Goal: Information Seeking & Learning: Find specific fact

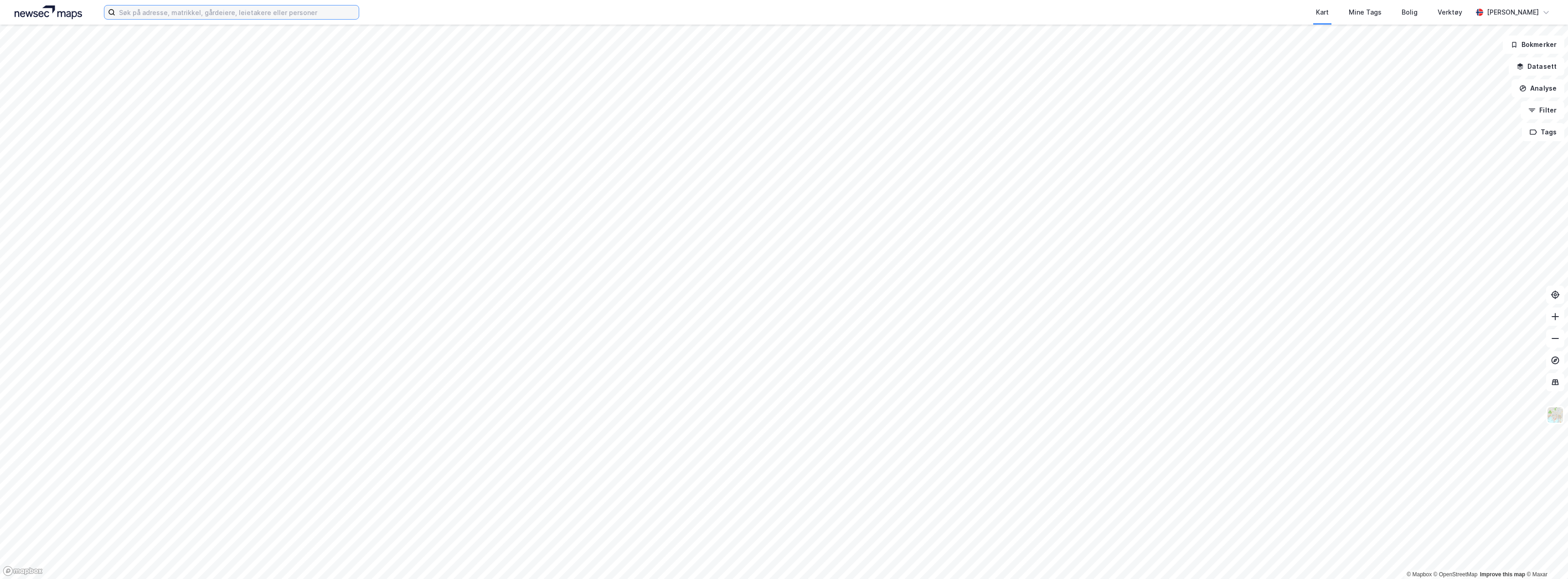
click at [140, 13] on input at bounding box center [237, 12] width 243 height 13
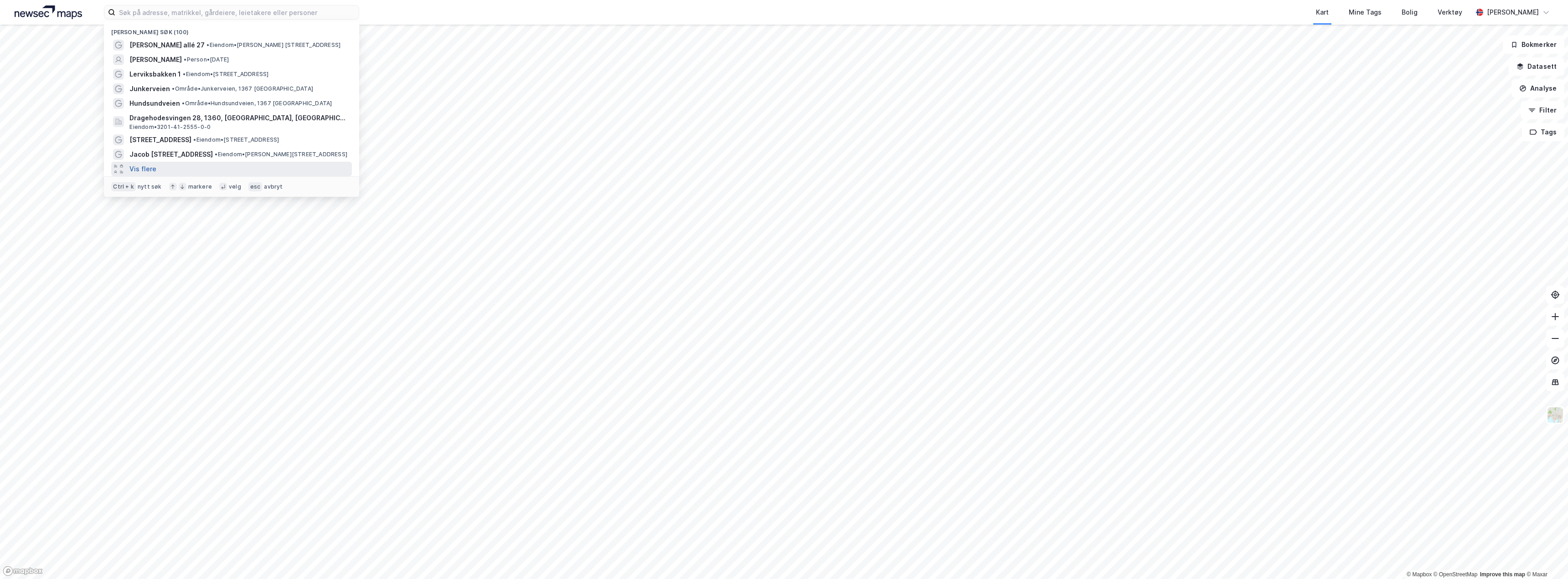
click at [146, 165] on button "Vis flere" at bounding box center [143, 169] width 27 height 11
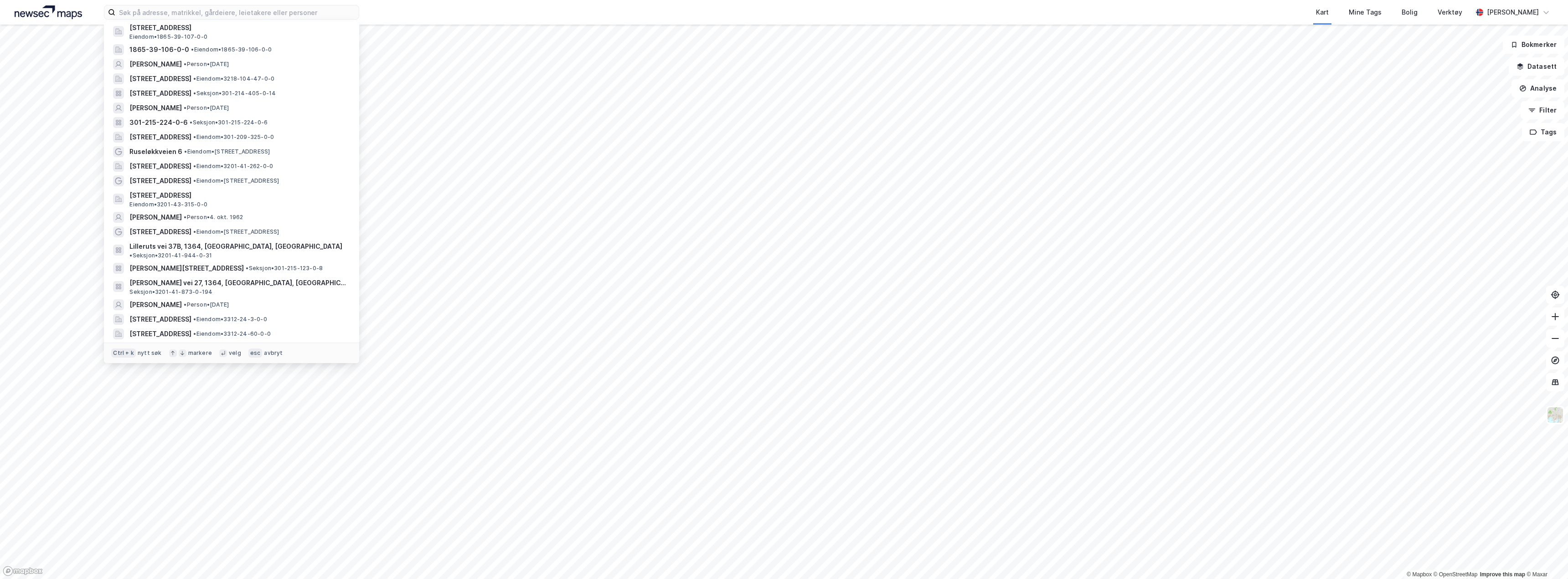
scroll to position [844, 0]
click at [229, 333] on span "• Person • [DATE]" at bounding box center [206, 337] width 45 height 7
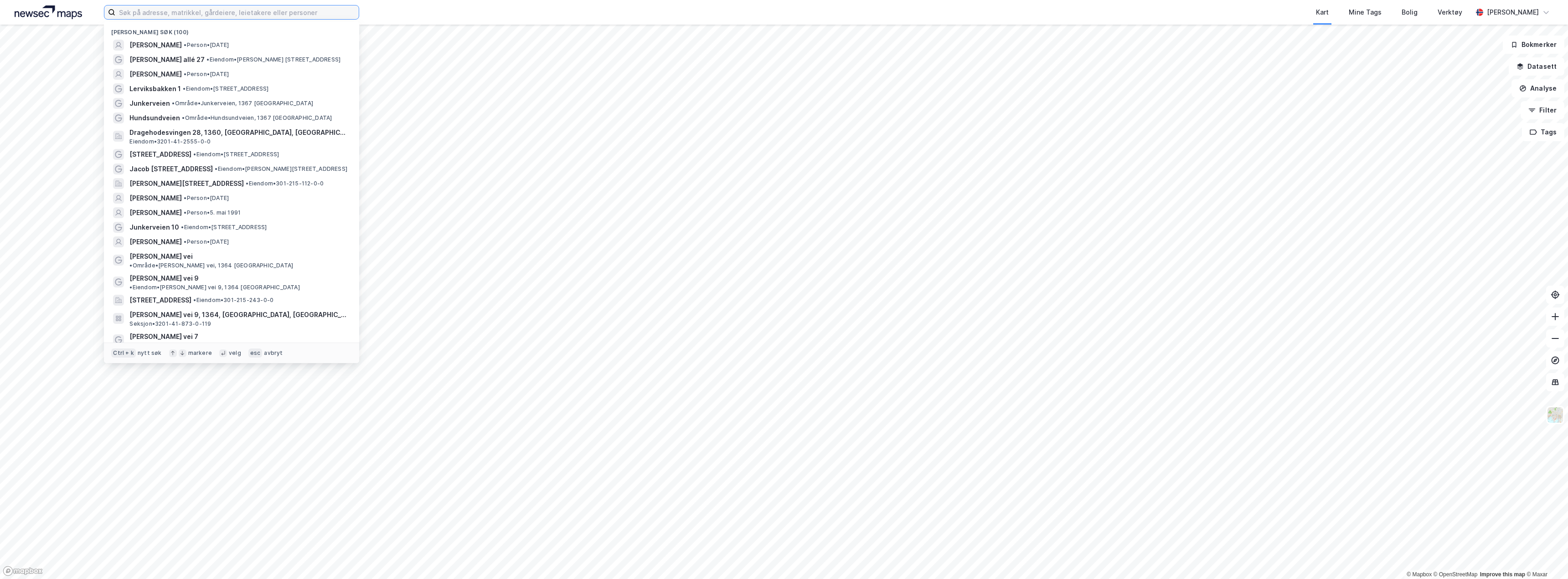
click at [190, 12] on input at bounding box center [237, 12] width 243 height 13
click at [204, 72] on span "• Person • [DATE]" at bounding box center [206, 74] width 45 height 7
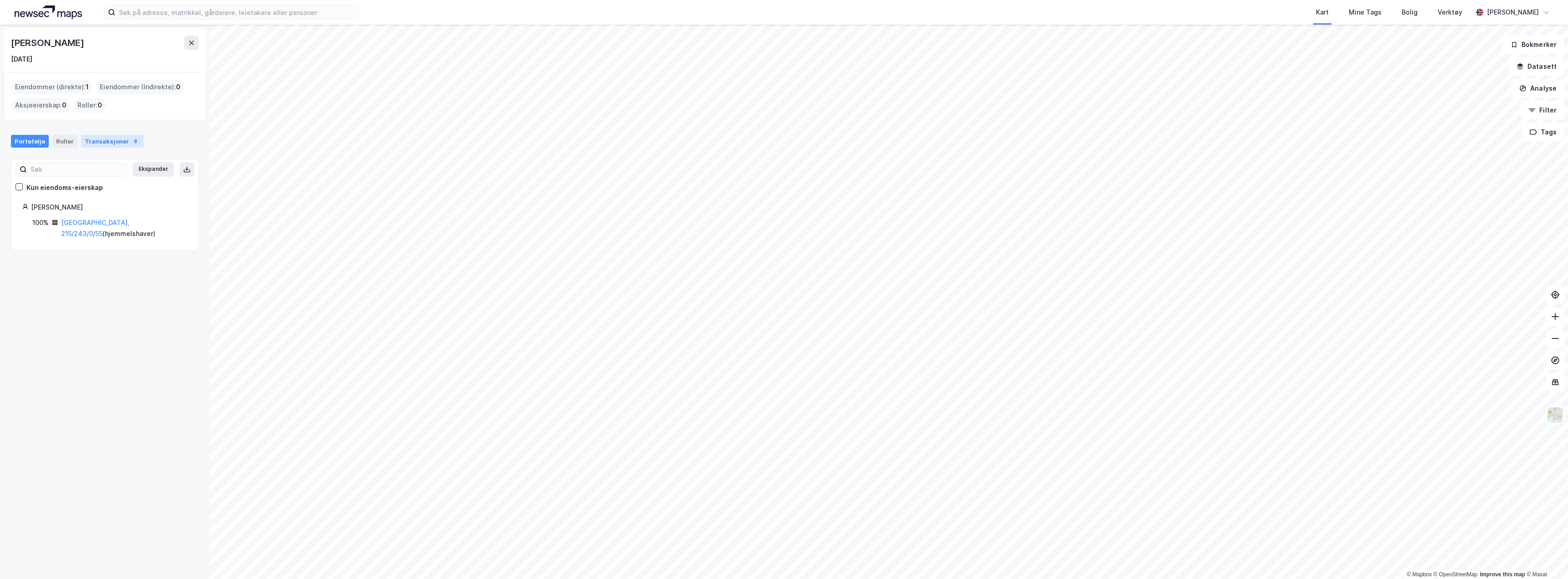
click at [102, 139] on div "Transaksjoner 8" at bounding box center [112, 141] width 63 height 13
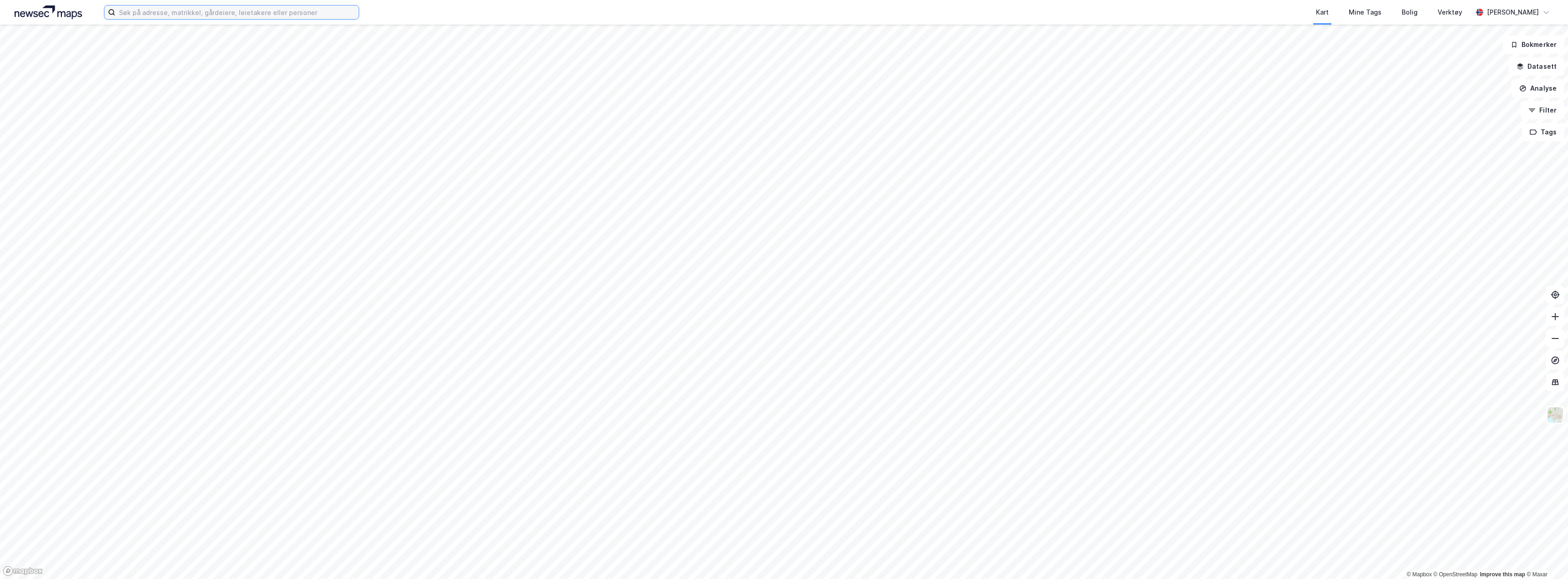
click at [166, 10] on input at bounding box center [237, 12] width 243 height 13
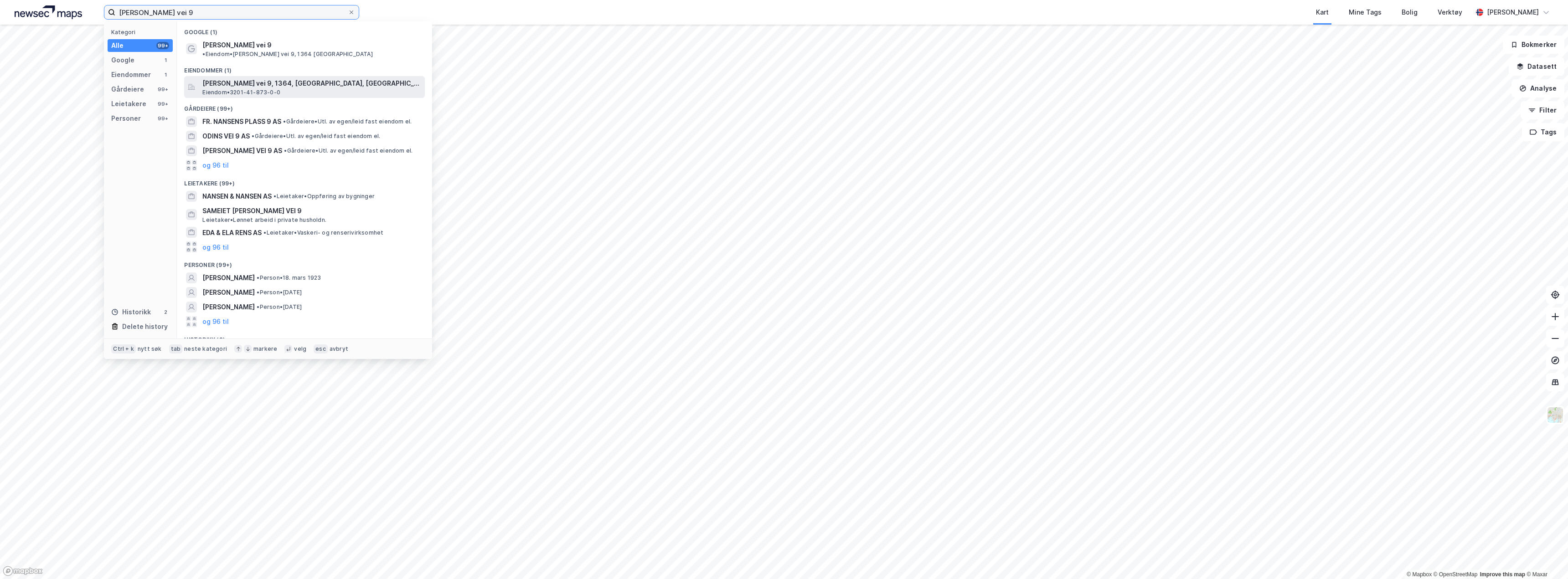
type input "Eva nansens vei 9"
click at [265, 79] on span "[PERSON_NAME] vei 9, 1364, [GEOGRAPHIC_DATA], [GEOGRAPHIC_DATA]" at bounding box center [311, 83] width 219 height 11
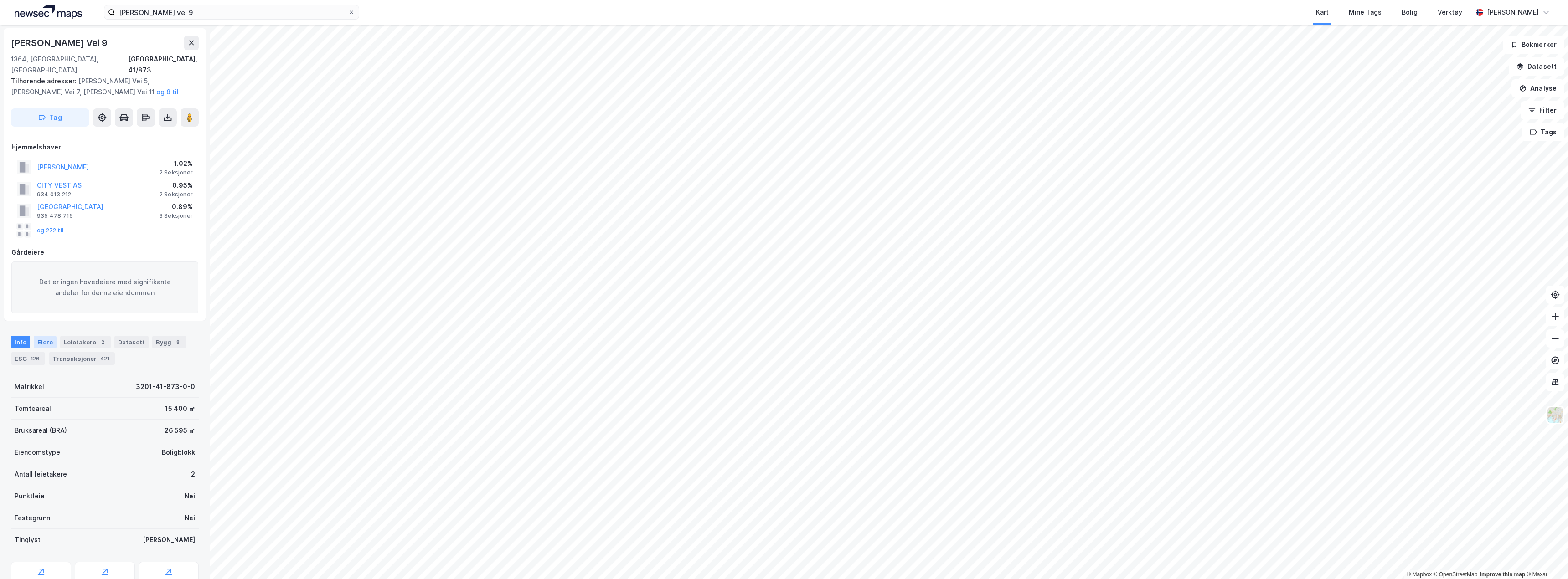
click at [46, 336] on div "Eiere" at bounding box center [44, 342] width 23 height 13
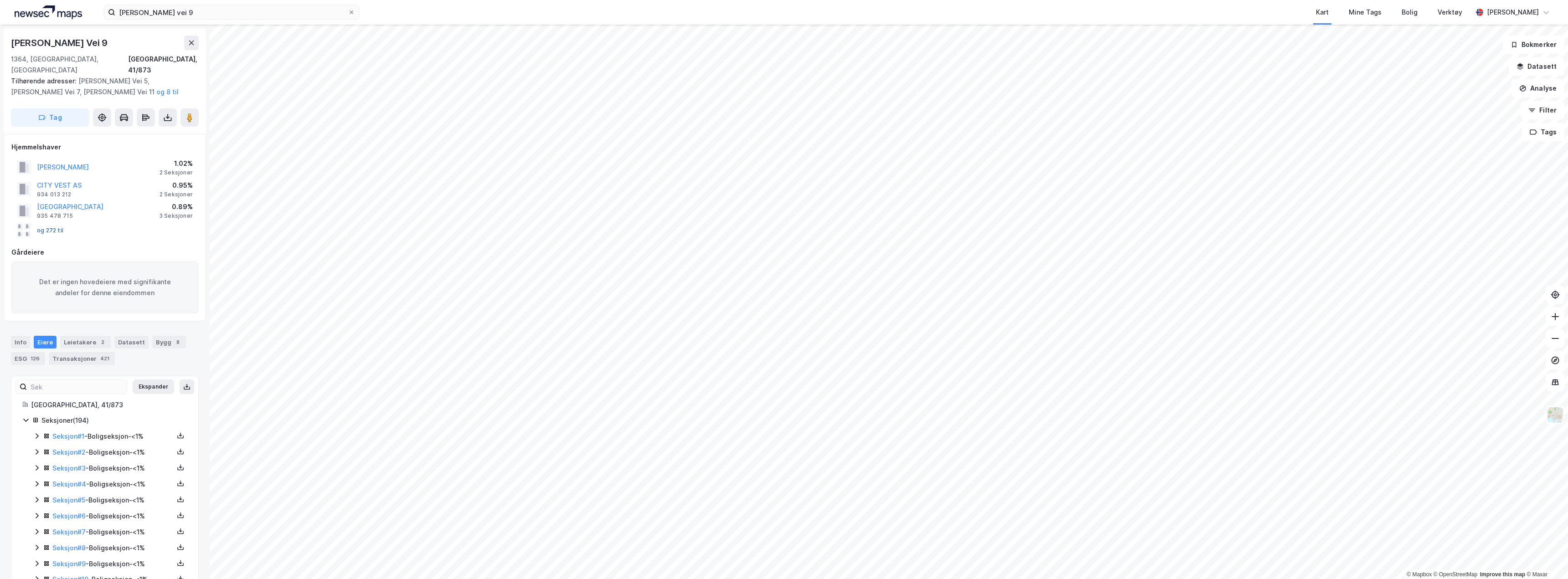
click at [0, 0] on button "og 272 til" at bounding box center [0, 0] width 0 height 0
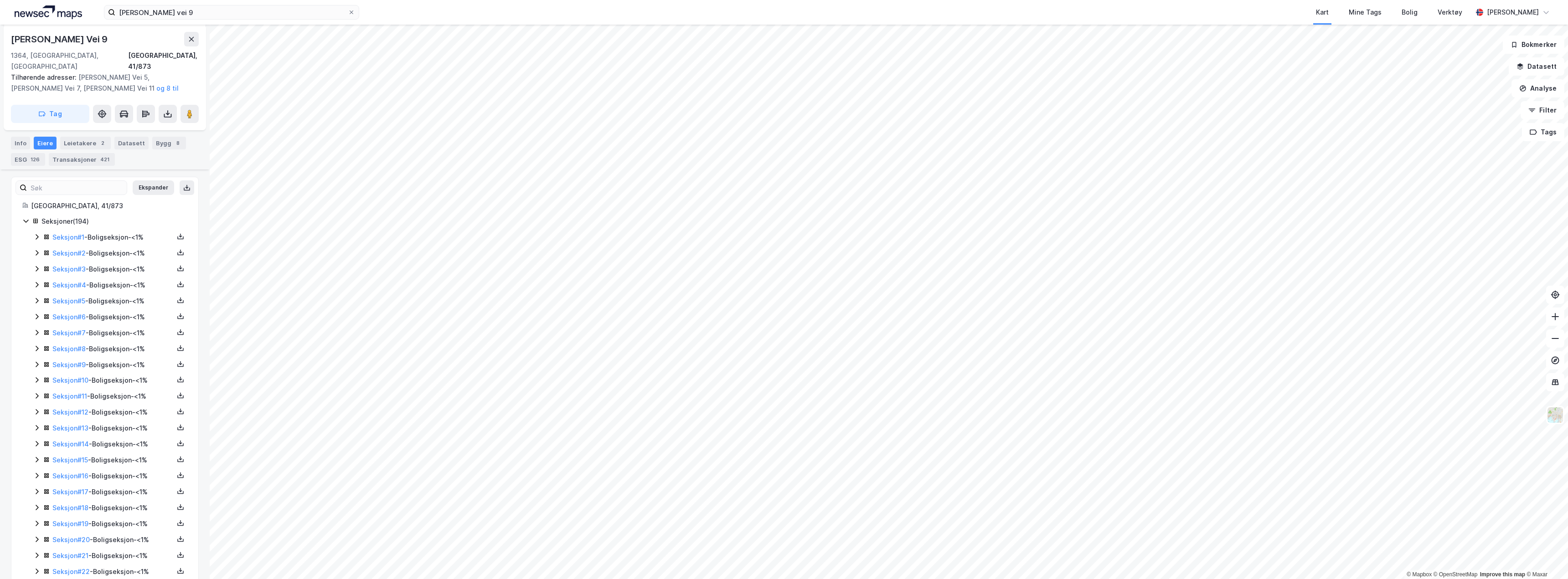
click at [35, 233] on icon at bounding box center [37, 237] width 7 height 7
click at [37, 494] on icon at bounding box center [37, 498] width 7 height 7
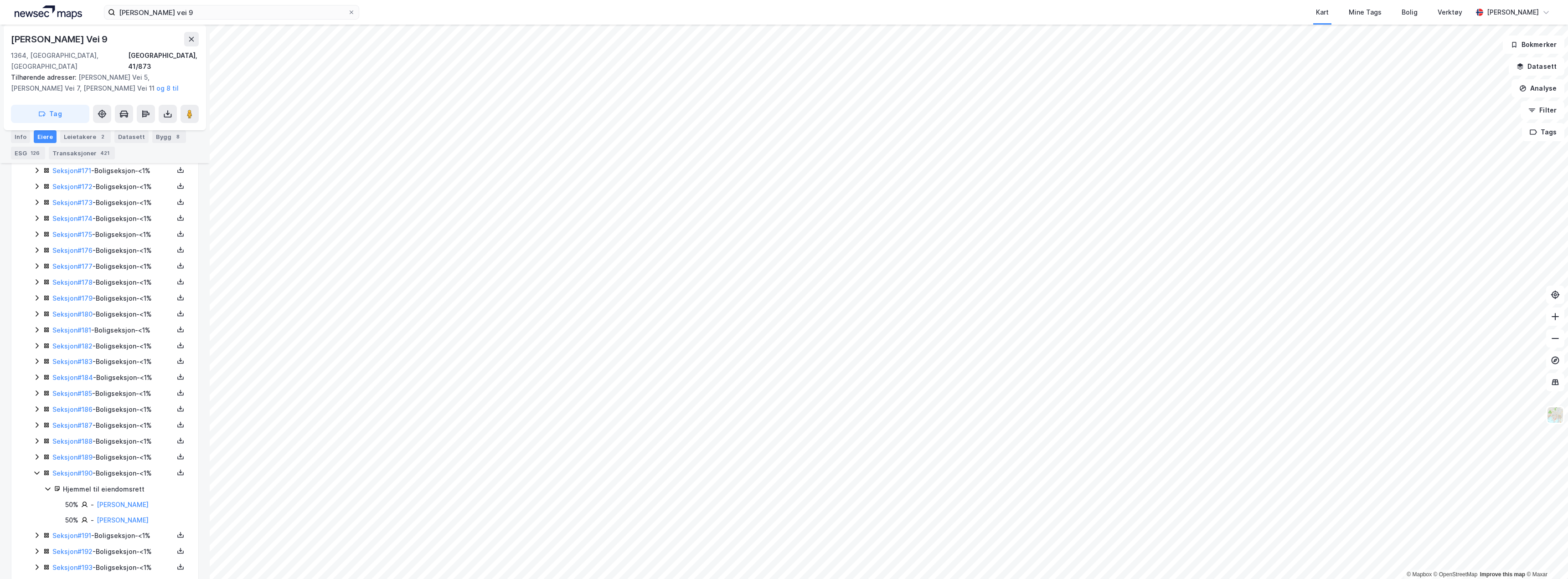
scroll to position [3039, 0]
click at [37, 510] on icon at bounding box center [37, 513] width 2 height 5
click at [37, 526] on icon at bounding box center [37, 530] width 7 height 7
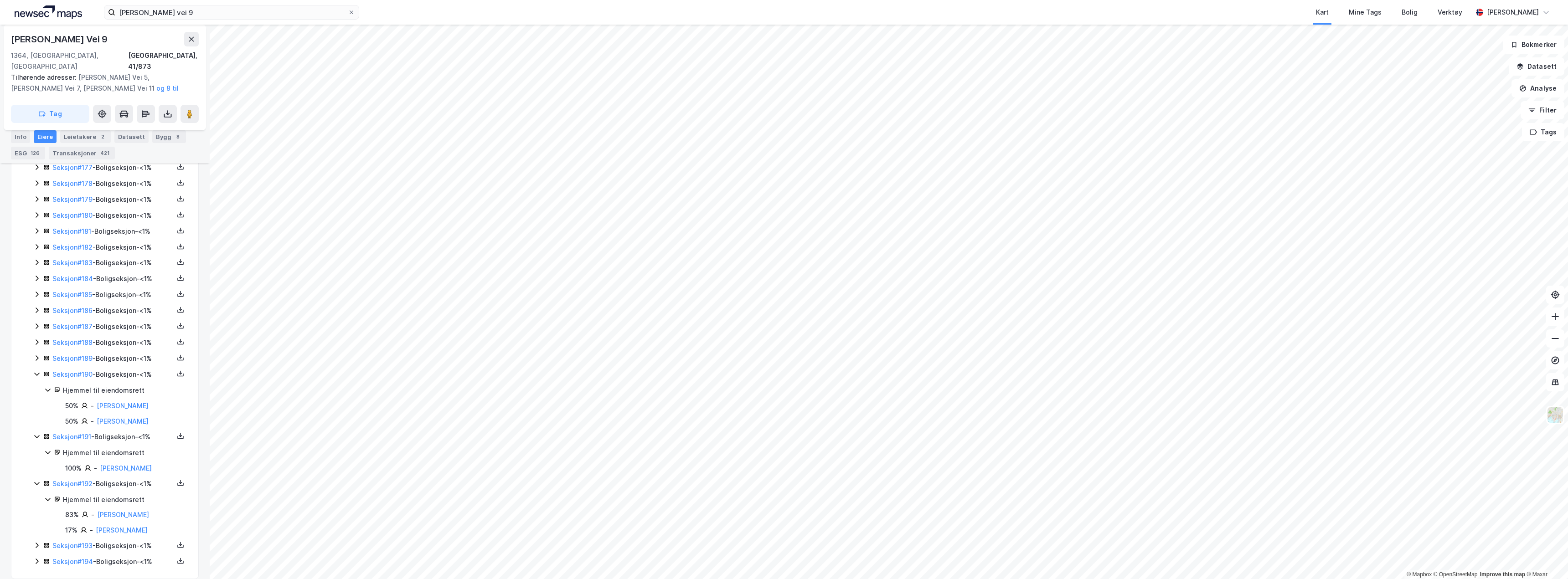
click at [37, 541] on icon at bounding box center [37, 545] width 7 height 7
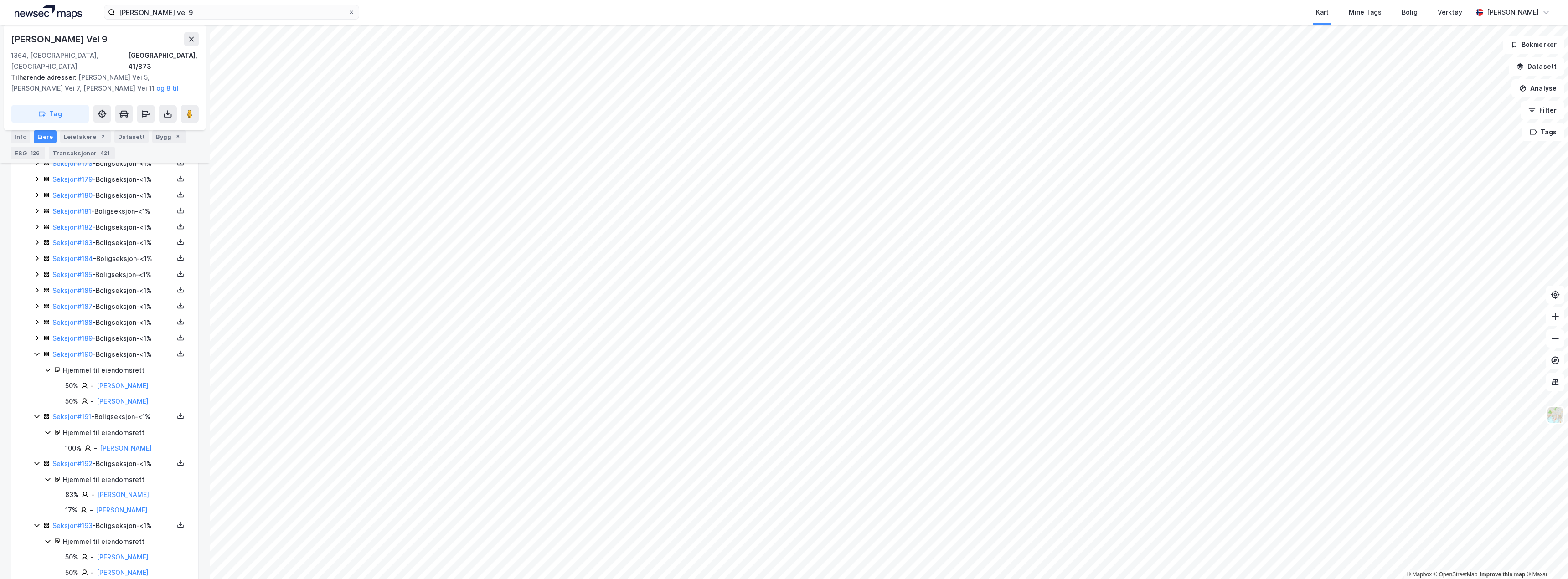
scroll to position [3162, 0]
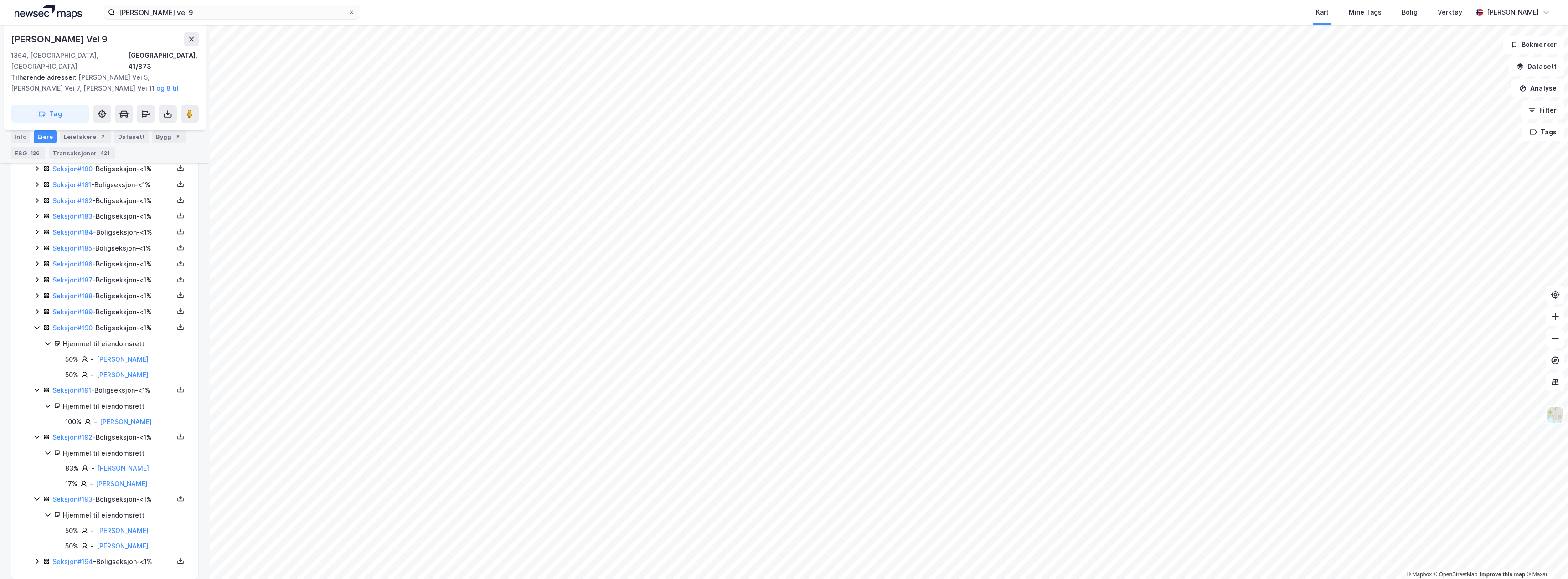
click at [35, 558] on icon at bounding box center [37, 561] width 7 height 7
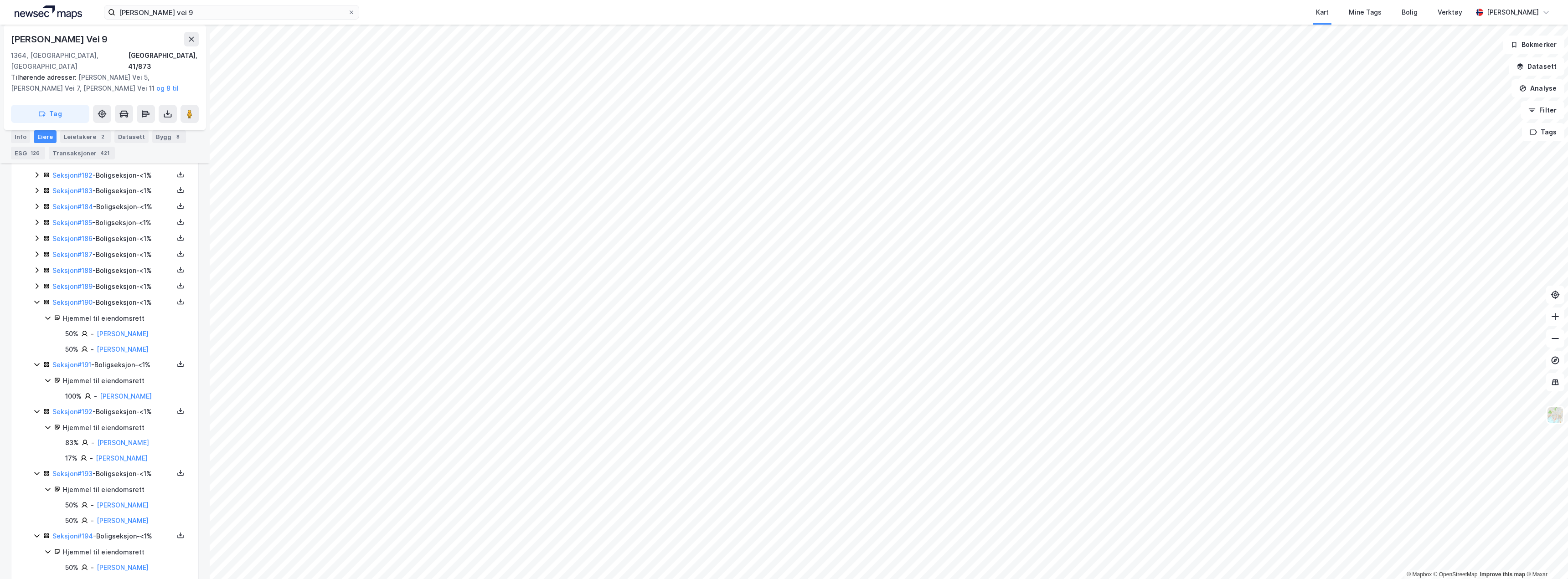
scroll to position [3209, 0]
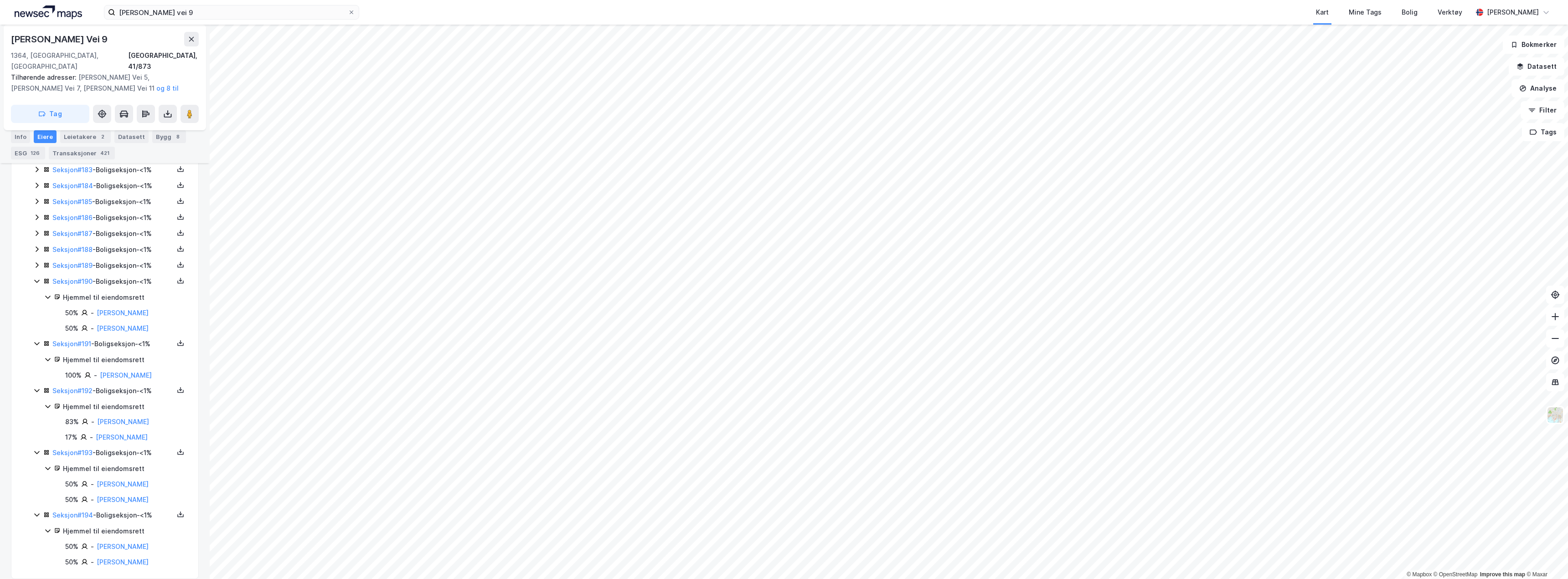
click at [36, 280] on icon at bounding box center [37, 281] width 5 height 3
click at [36, 276] on icon at bounding box center [37, 280] width 7 height 7
click at [38, 248] on icon at bounding box center [37, 249] width 5 height 3
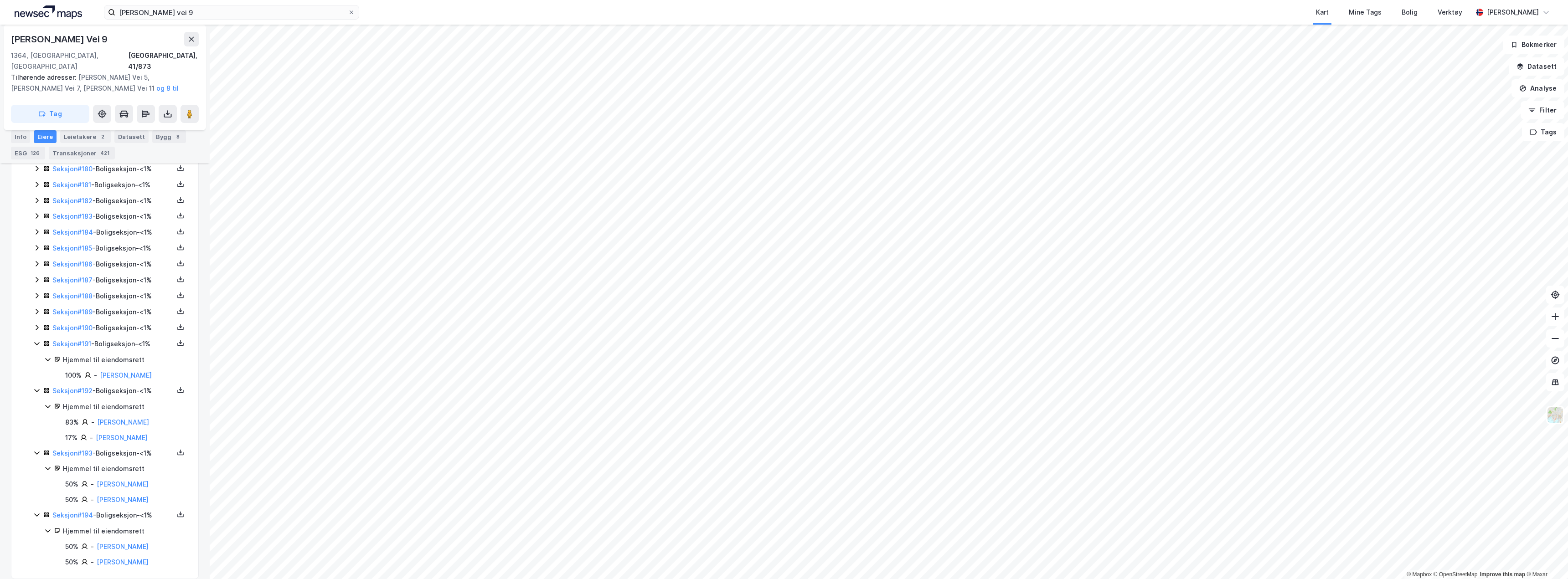
click at [38, 244] on icon at bounding box center [37, 248] width 7 height 7
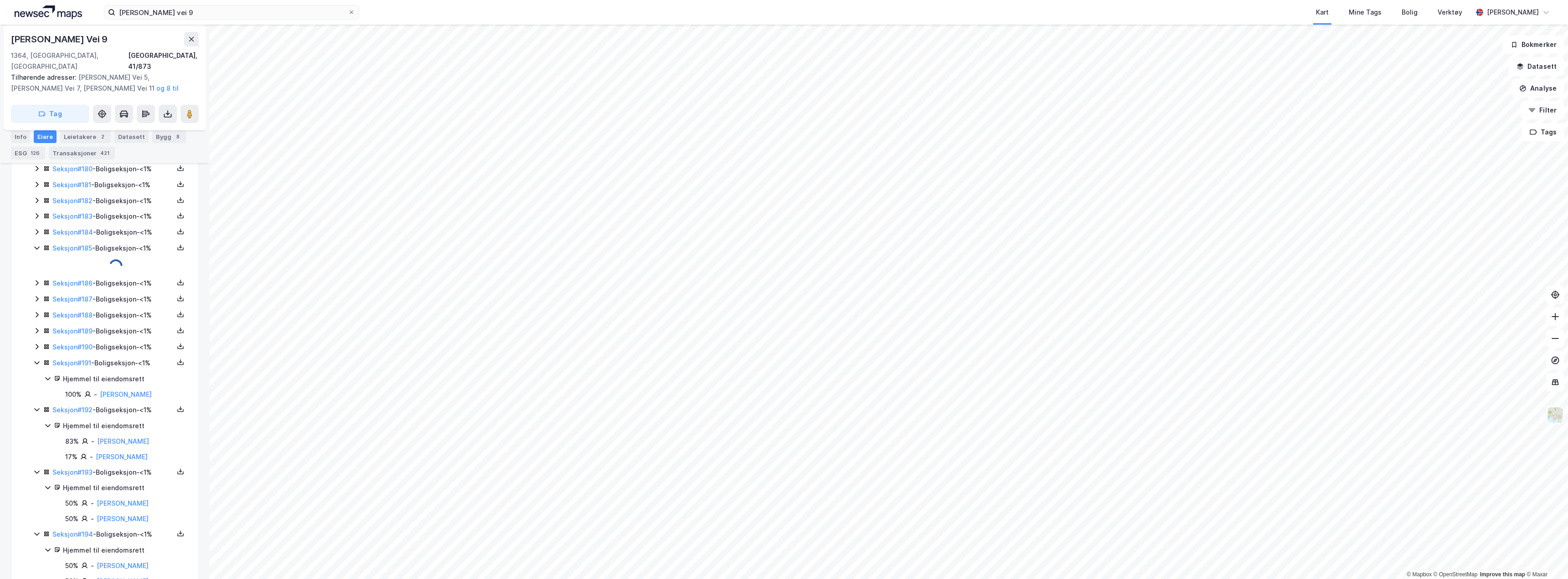
scroll to position [3209, 0]
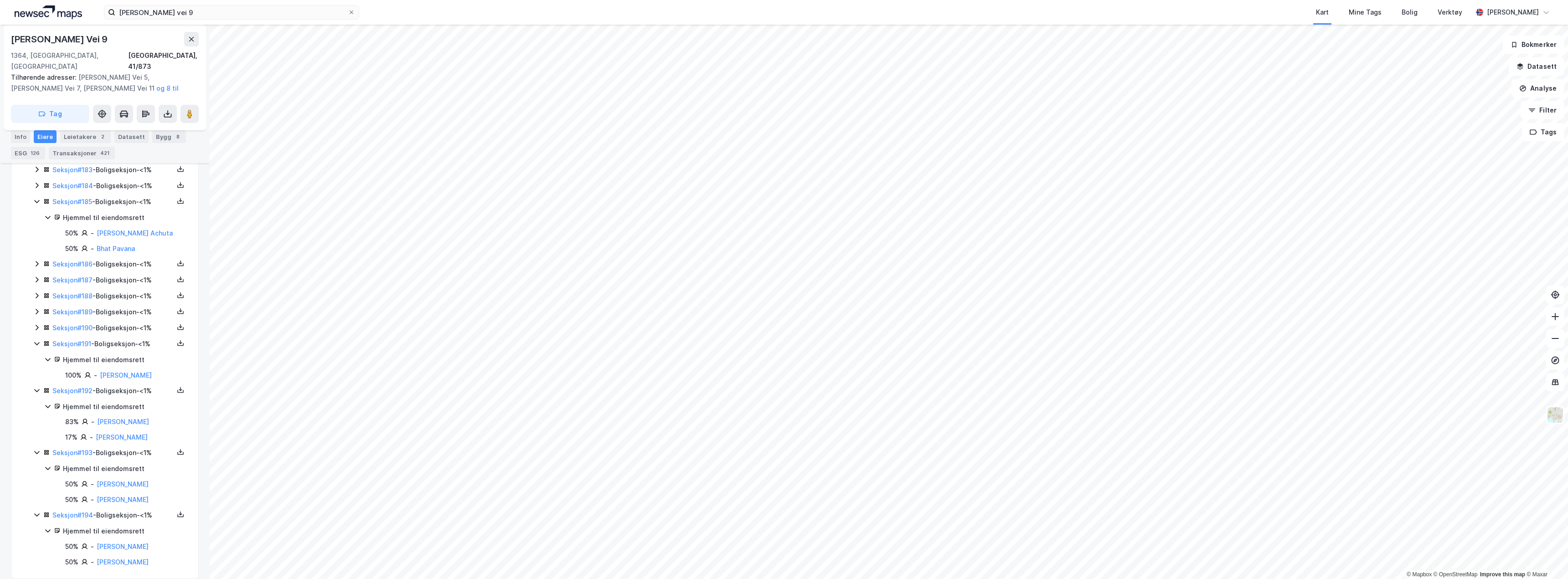
click at [35, 198] on icon at bounding box center [37, 201] width 7 height 7
click at [35, 196] on icon at bounding box center [37, 200] width 7 height 7
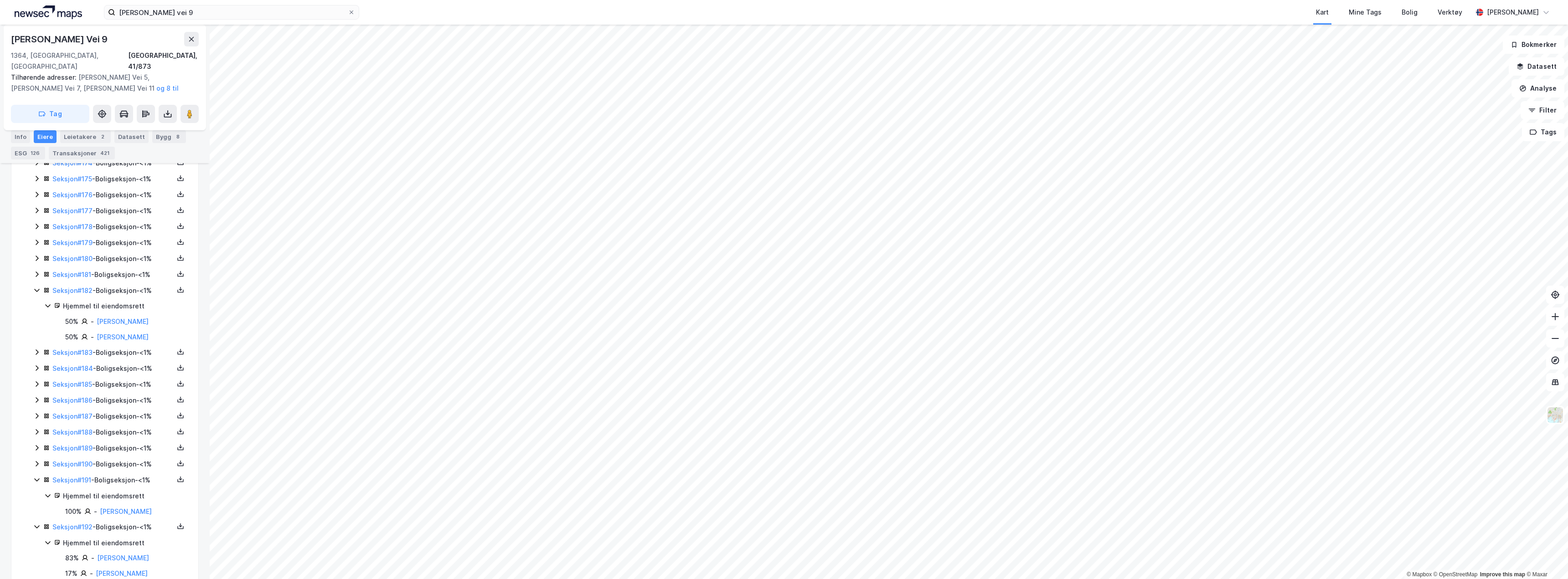
scroll to position [3072, 0]
click at [39, 287] on icon at bounding box center [37, 291] width 7 height 7
click at [37, 272] on icon at bounding box center [37, 274] width 2 height 5
click at [37, 255] on icon at bounding box center [37, 258] width 7 height 7
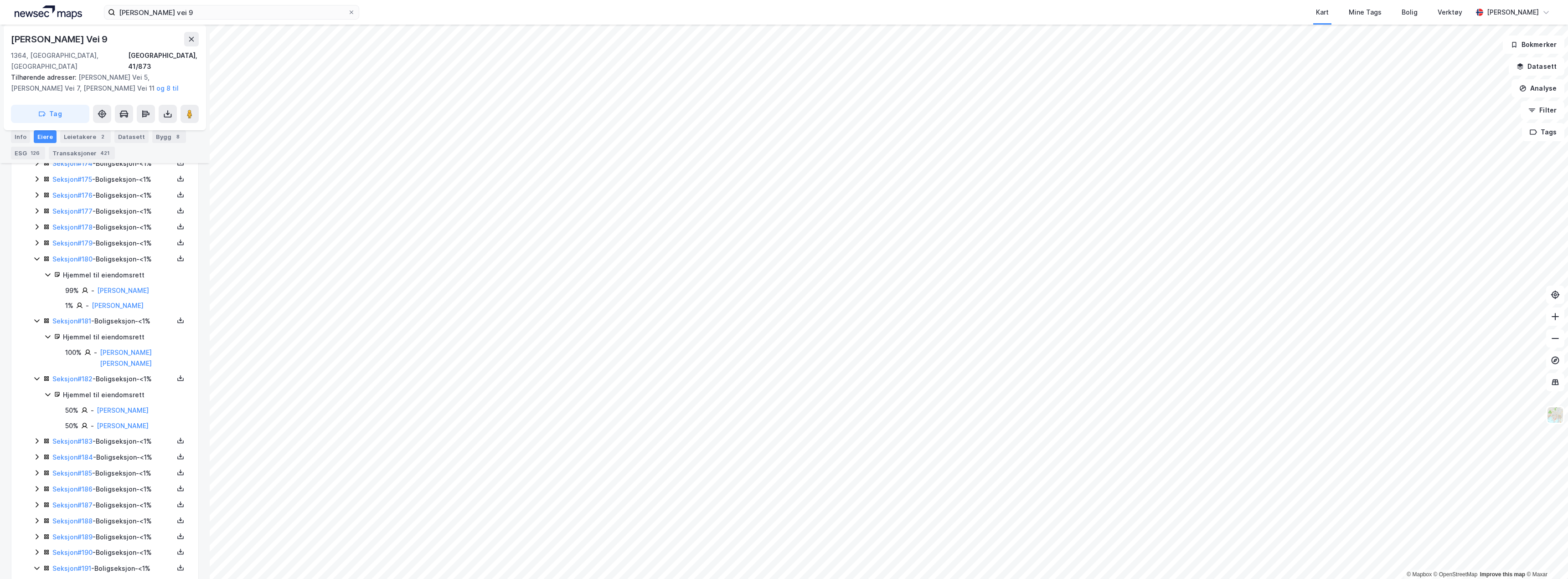
click at [35, 239] on icon at bounding box center [37, 243] width 7 height 7
click at [33, 223] on icon at bounding box center [37, 227] width 7 height 7
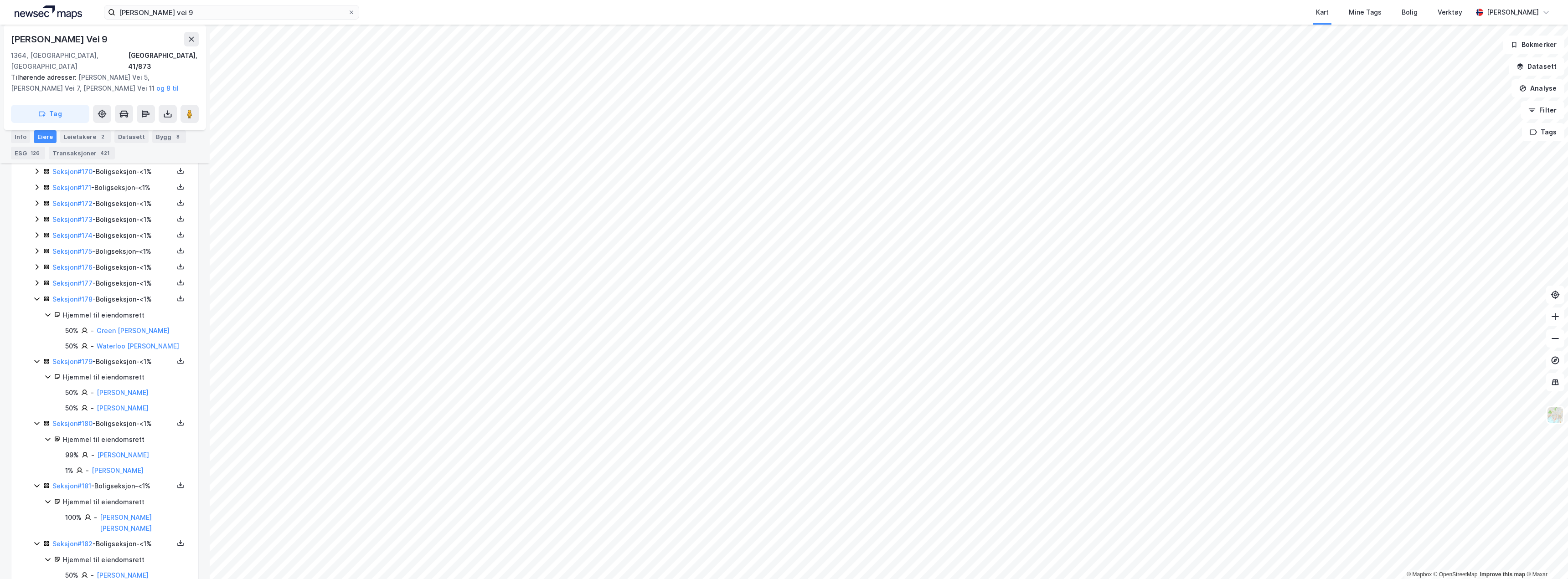
scroll to position [2981, 0]
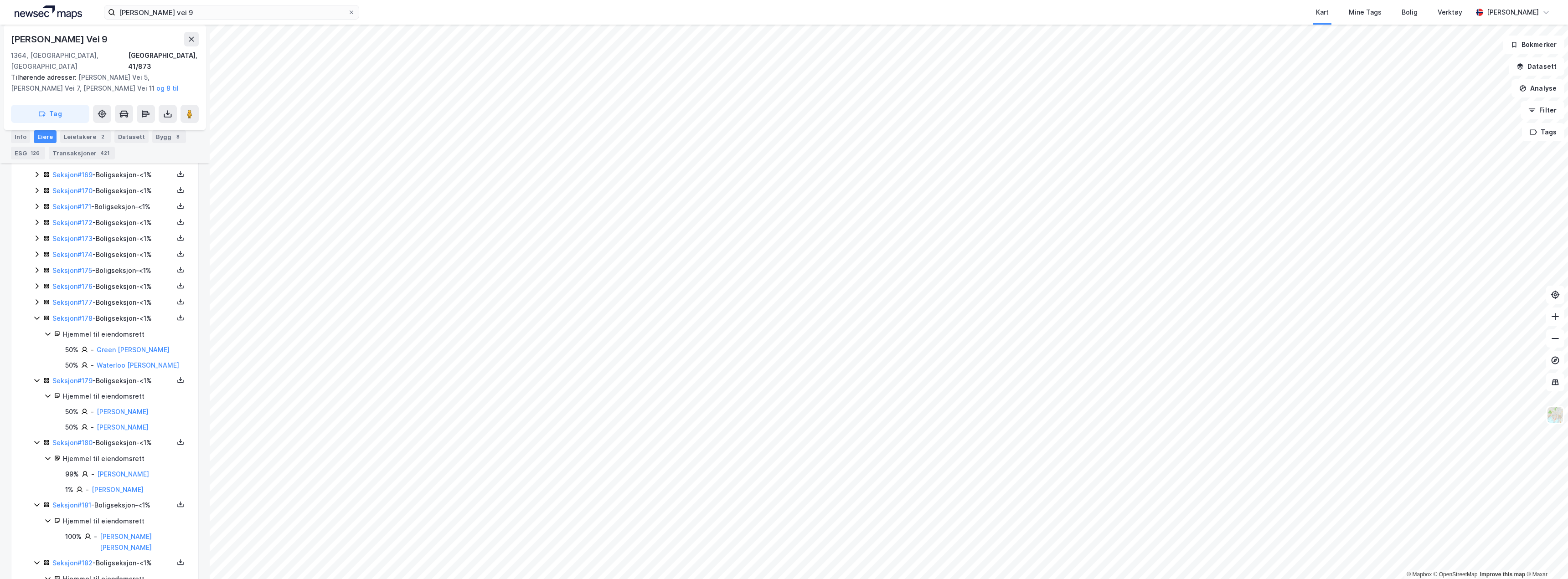
click at [35, 298] on icon at bounding box center [37, 302] width 7 height 7
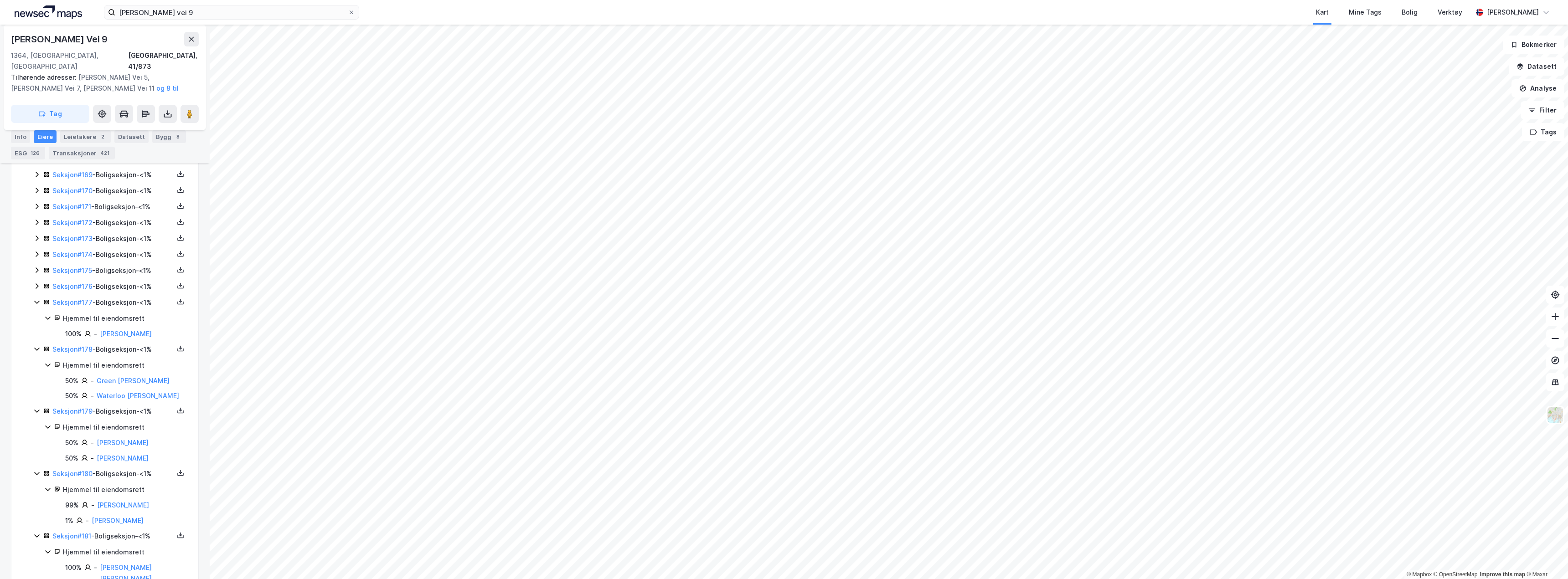
click at [35, 282] on icon at bounding box center [37, 286] width 7 height 7
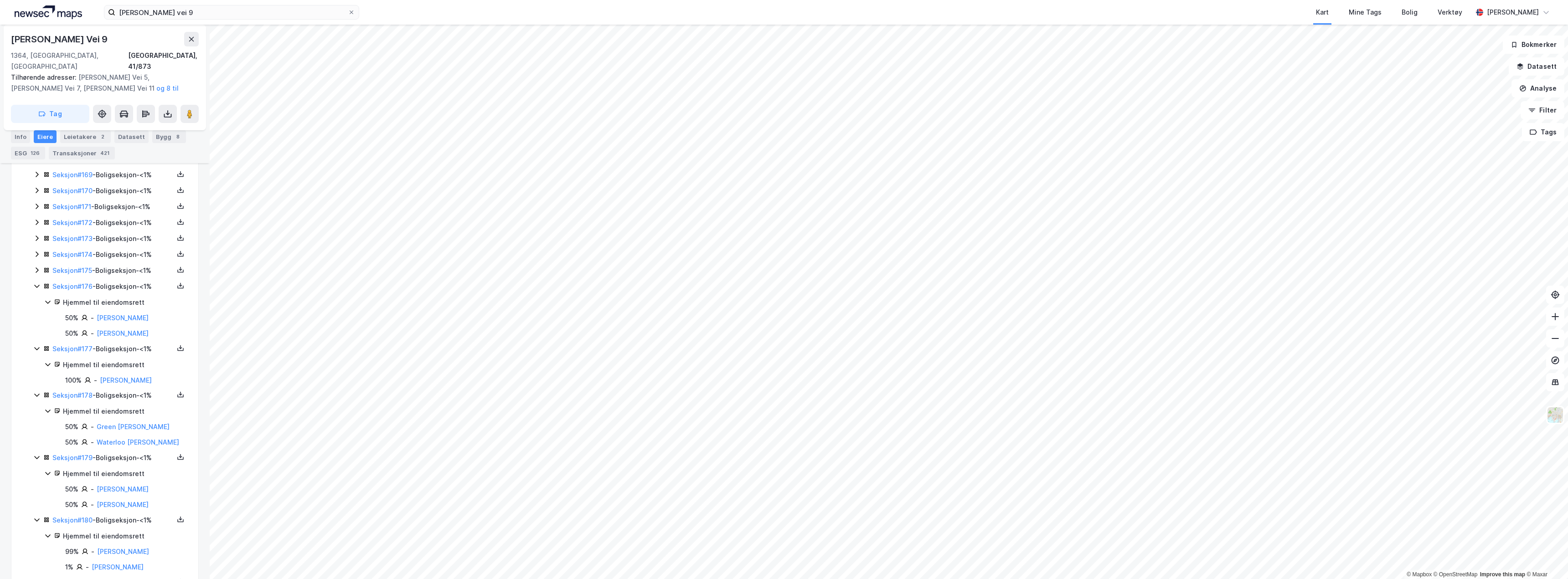
click at [35, 266] on icon at bounding box center [37, 270] width 7 height 7
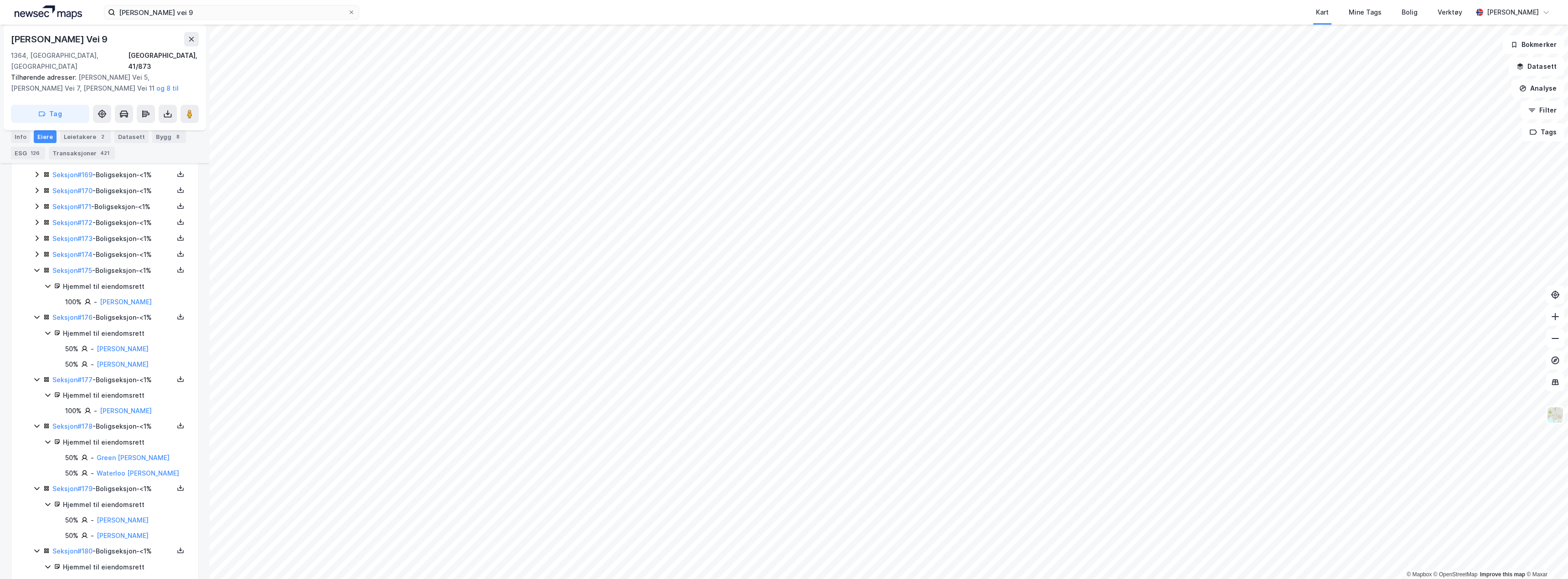
click at [38, 251] on icon at bounding box center [37, 254] width 7 height 7
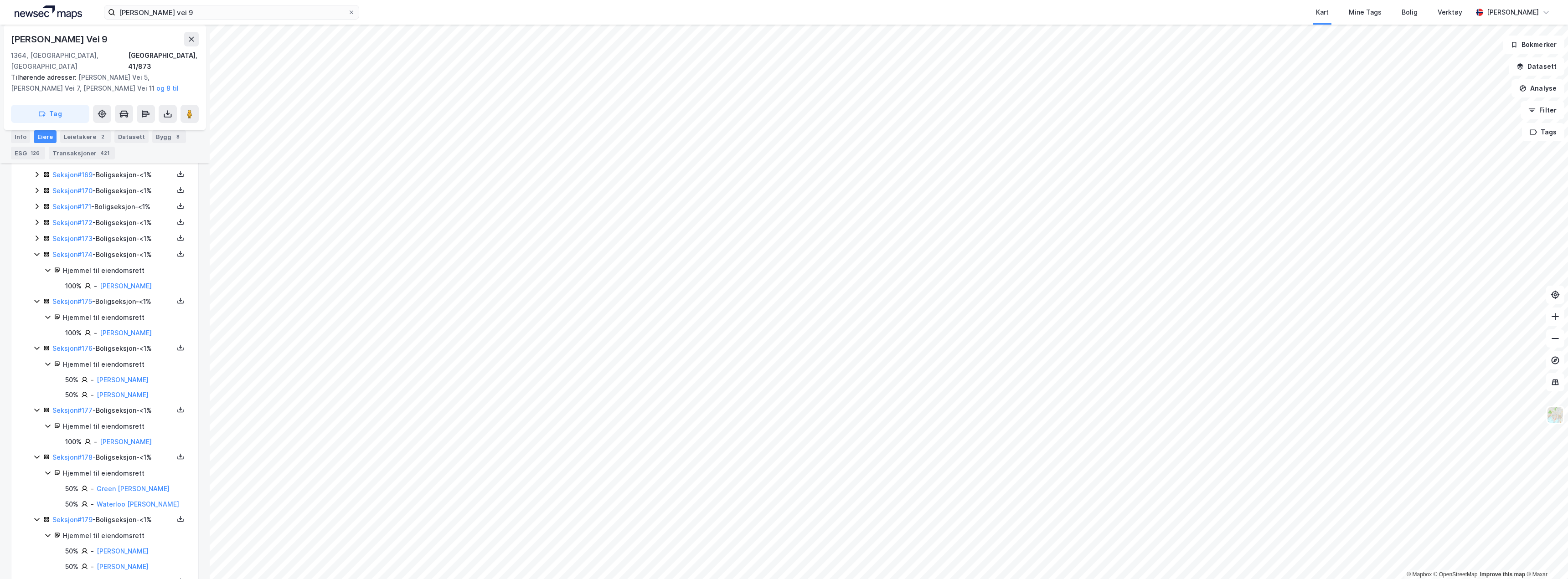
click at [36, 235] on icon at bounding box center [37, 238] width 7 height 7
click at [37, 218] on icon at bounding box center [37, 222] width 7 height 7
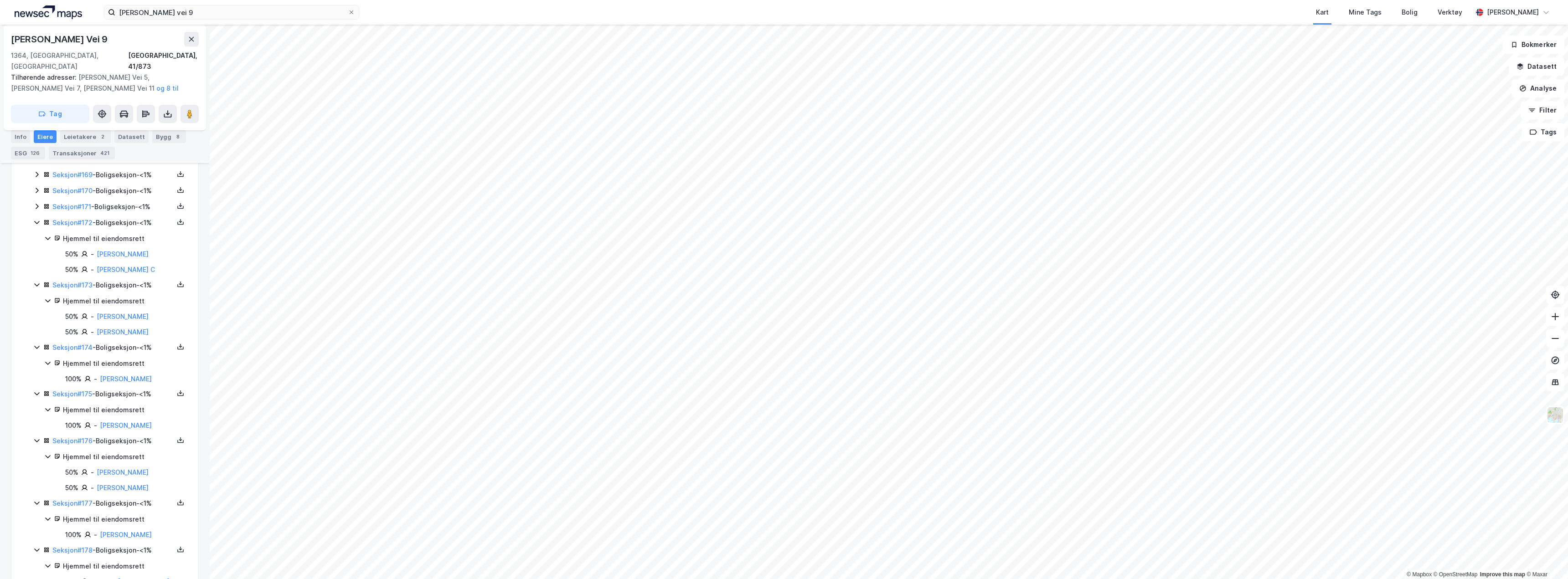
click at [37, 203] on icon at bounding box center [37, 206] width 7 height 7
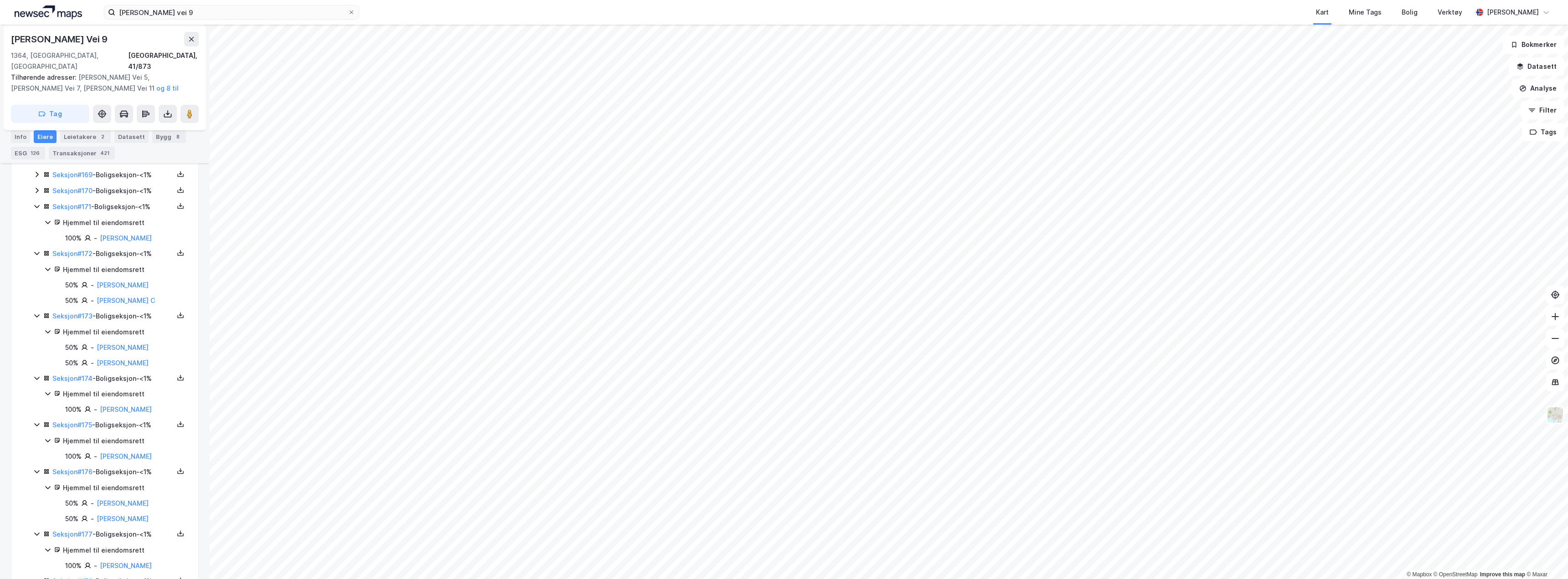
click at [37, 187] on icon at bounding box center [37, 190] width 7 height 7
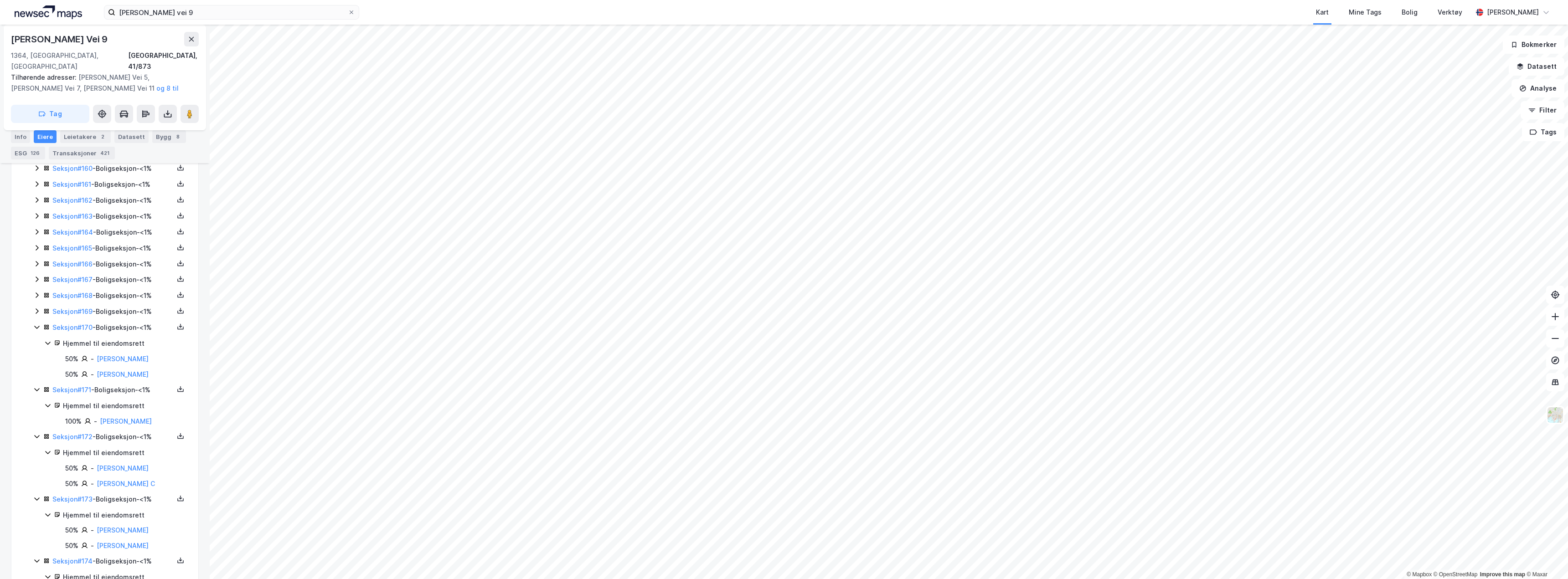
click at [35, 326] on icon at bounding box center [37, 327] width 5 height 3
click at [35, 324] on icon at bounding box center [37, 327] width 7 height 7
click at [37, 307] on icon at bounding box center [37, 311] width 7 height 7
click at [37, 293] on icon at bounding box center [37, 296] width 2 height 5
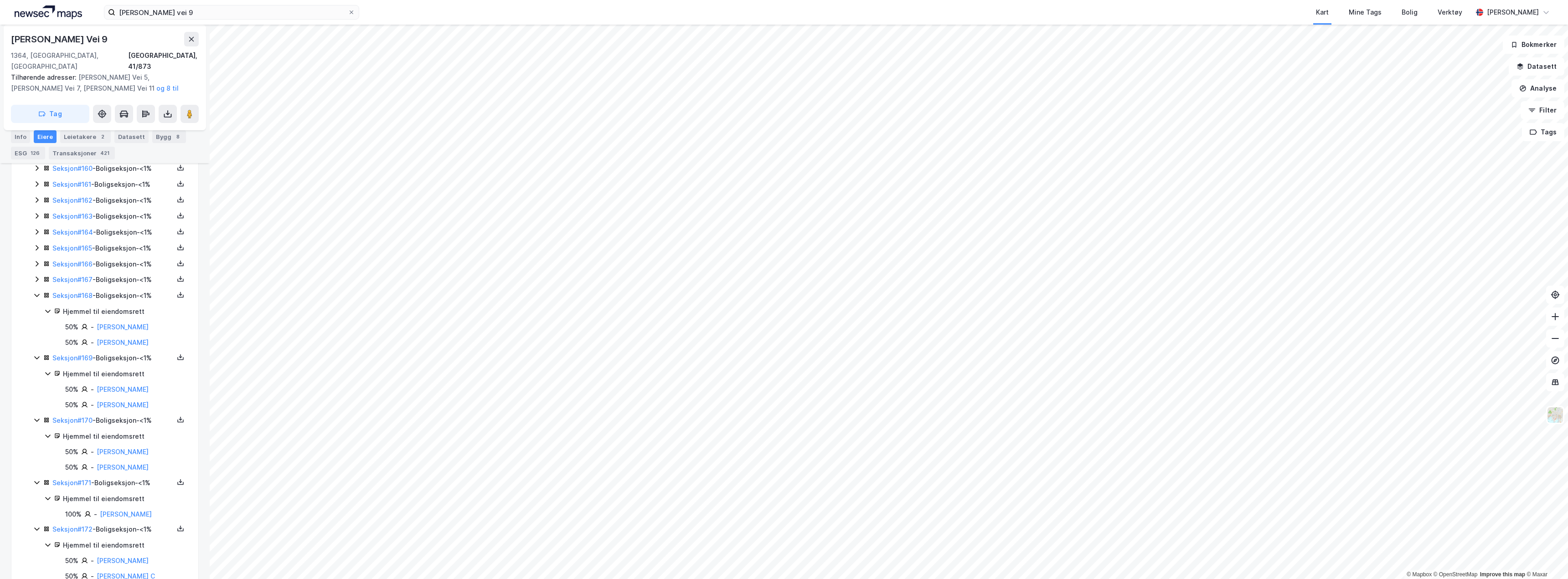
click at [36, 276] on icon at bounding box center [37, 279] width 7 height 7
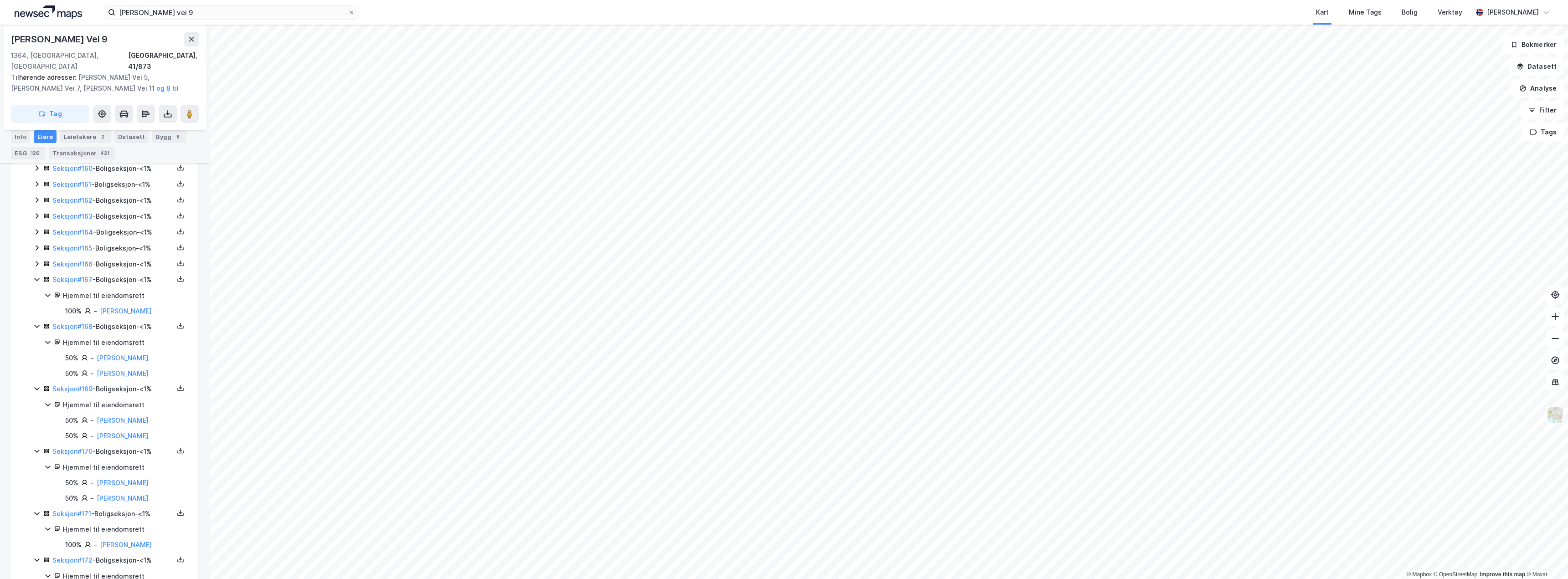
click at [37, 260] on icon at bounding box center [37, 264] width 7 height 7
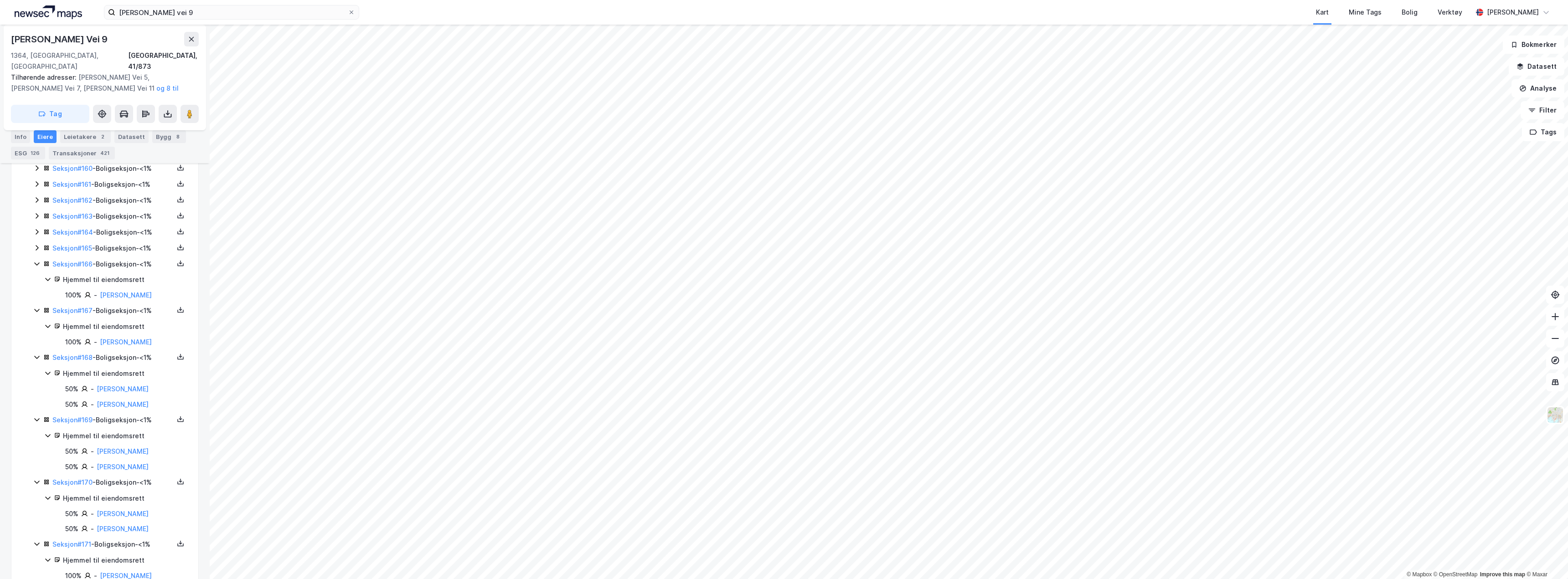
click at [38, 243] on div "Seksjon # 165 - Boligseksjon - <1%" at bounding box center [110, 248] width 154 height 12
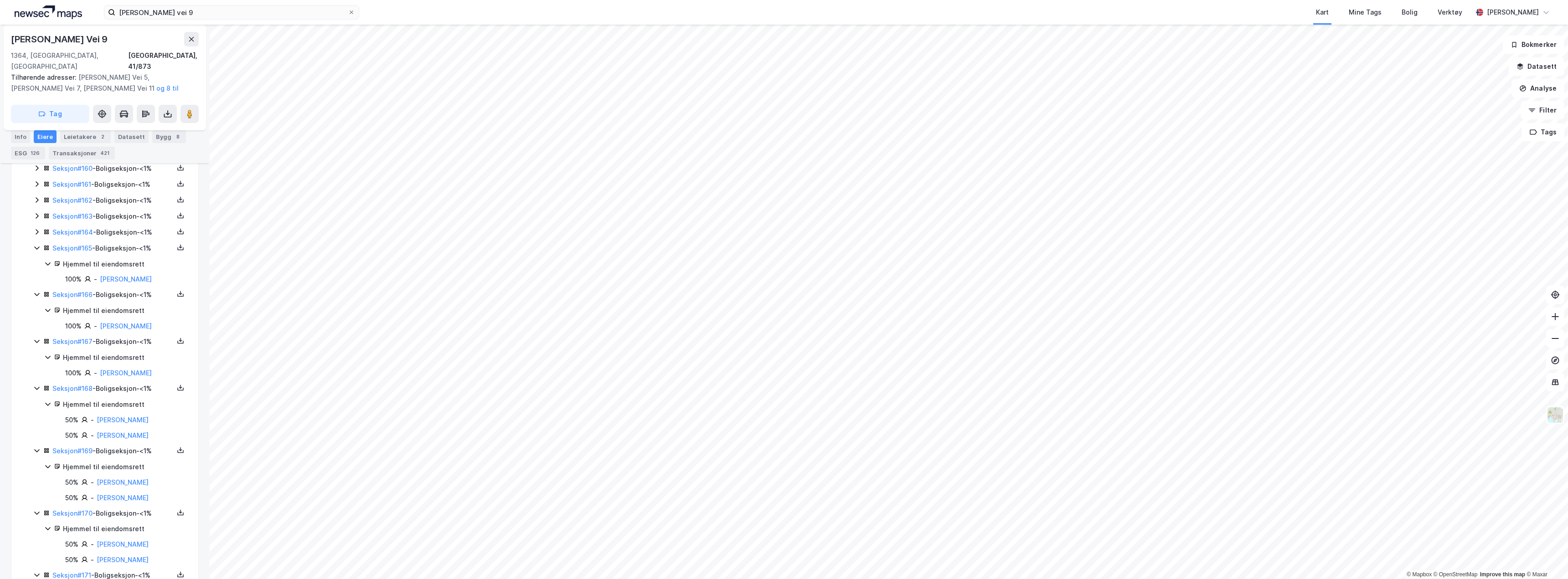
click at [35, 227] on div "Seksjon # 164 - Boligseksjon - <1%" at bounding box center [110, 232] width 154 height 12
click at [37, 212] on icon at bounding box center [37, 216] width 7 height 7
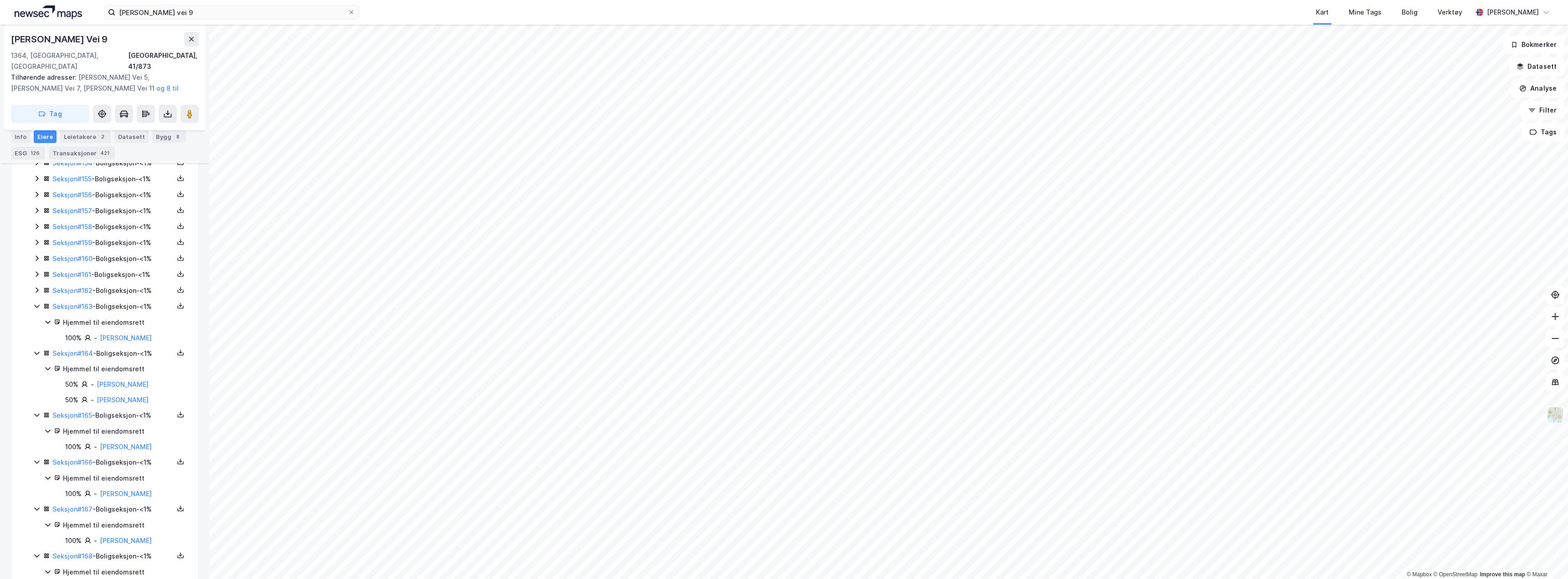
scroll to position [2753, 0]
click at [35, 303] on icon at bounding box center [37, 307] width 7 height 7
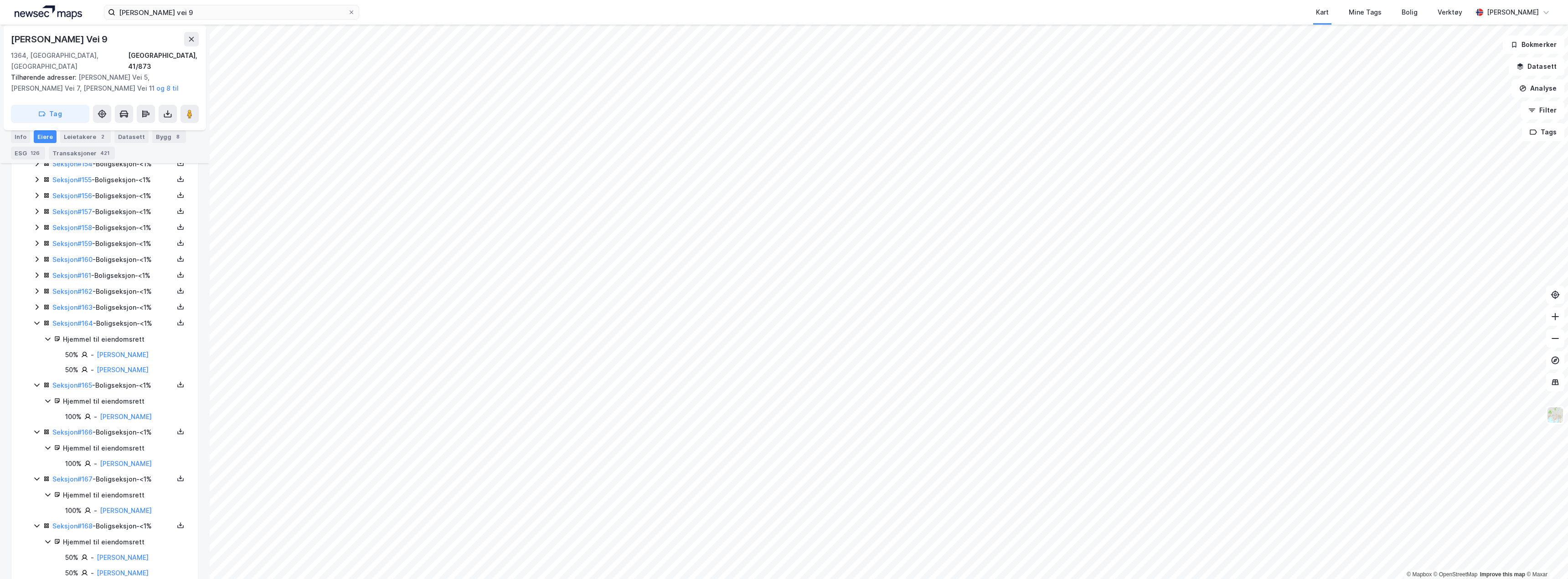
click at [35, 303] on icon at bounding box center [37, 307] width 7 height 7
click at [35, 288] on icon at bounding box center [37, 291] width 7 height 7
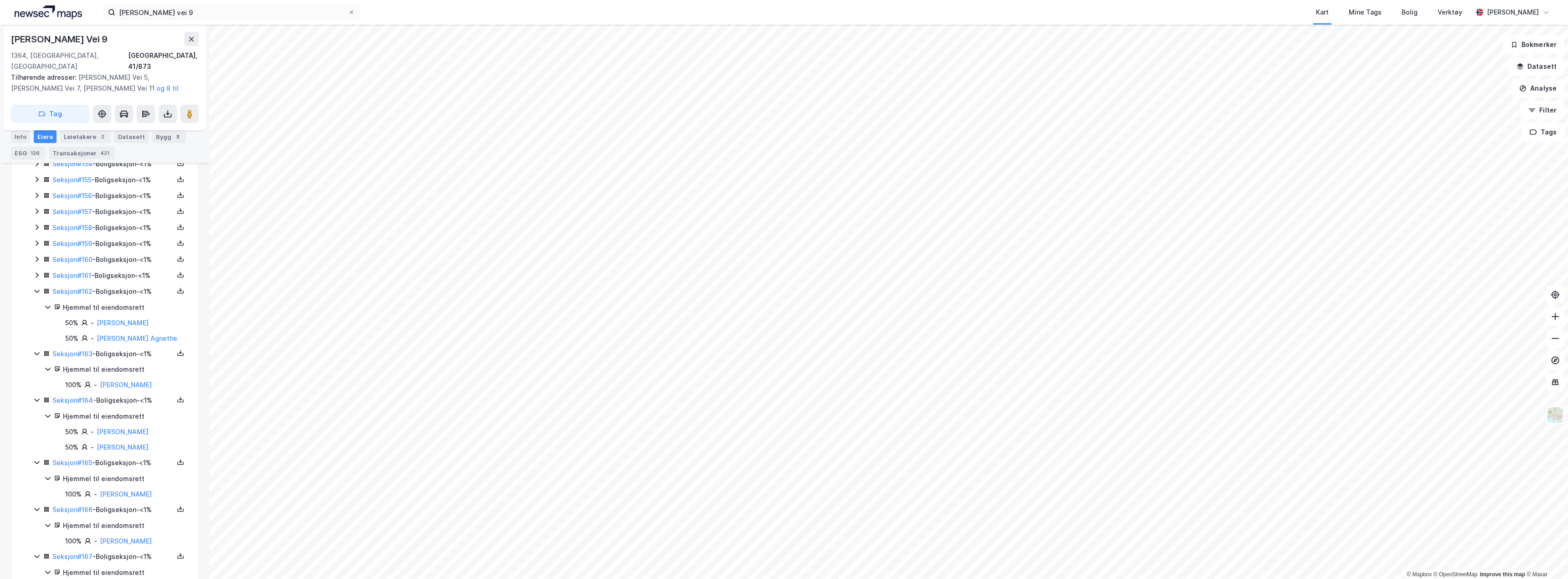
click at [37, 271] on icon at bounding box center [37, 275] width 7 height 7
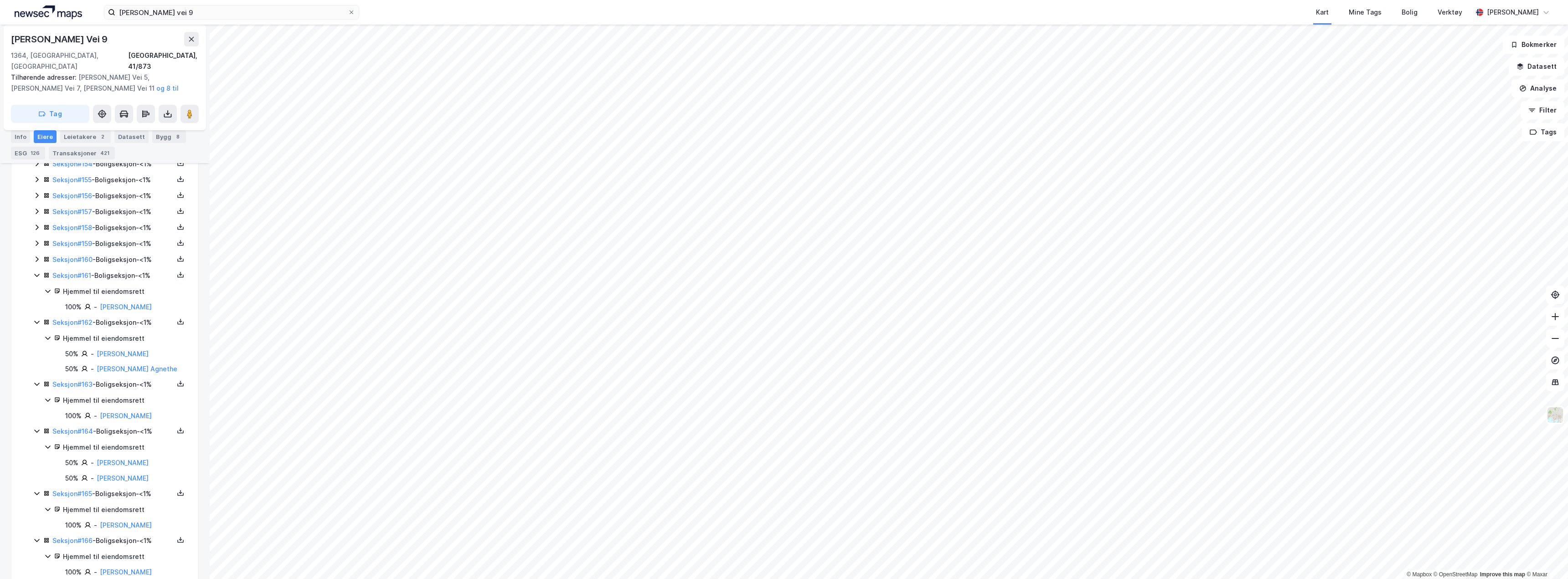
click at [37, 255] on icon at bounding box center [37, 259] width 7 height 7
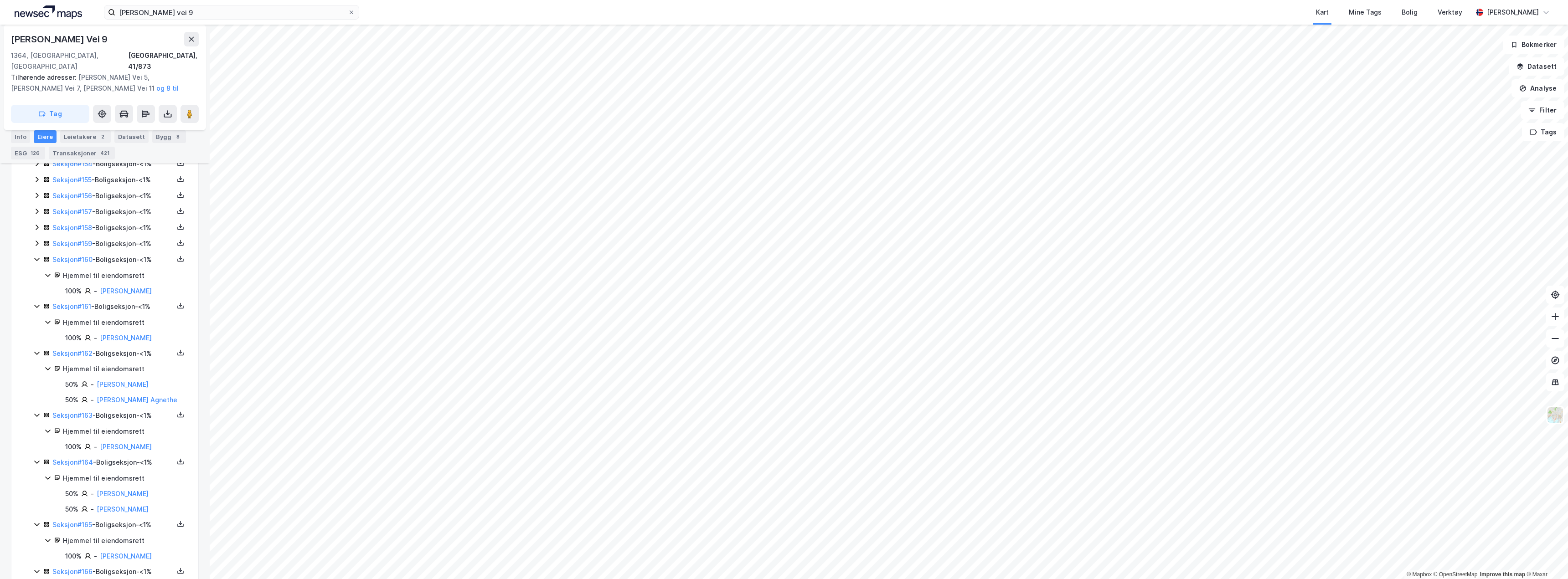
click at [37, 238] on div "Seksjon # 159 - Boligseksjon - <1%" at bounding box center [110, 244] width 154 height 12
click at [37, 224] on icon at bounding box center [37, 227] width 7 height 7
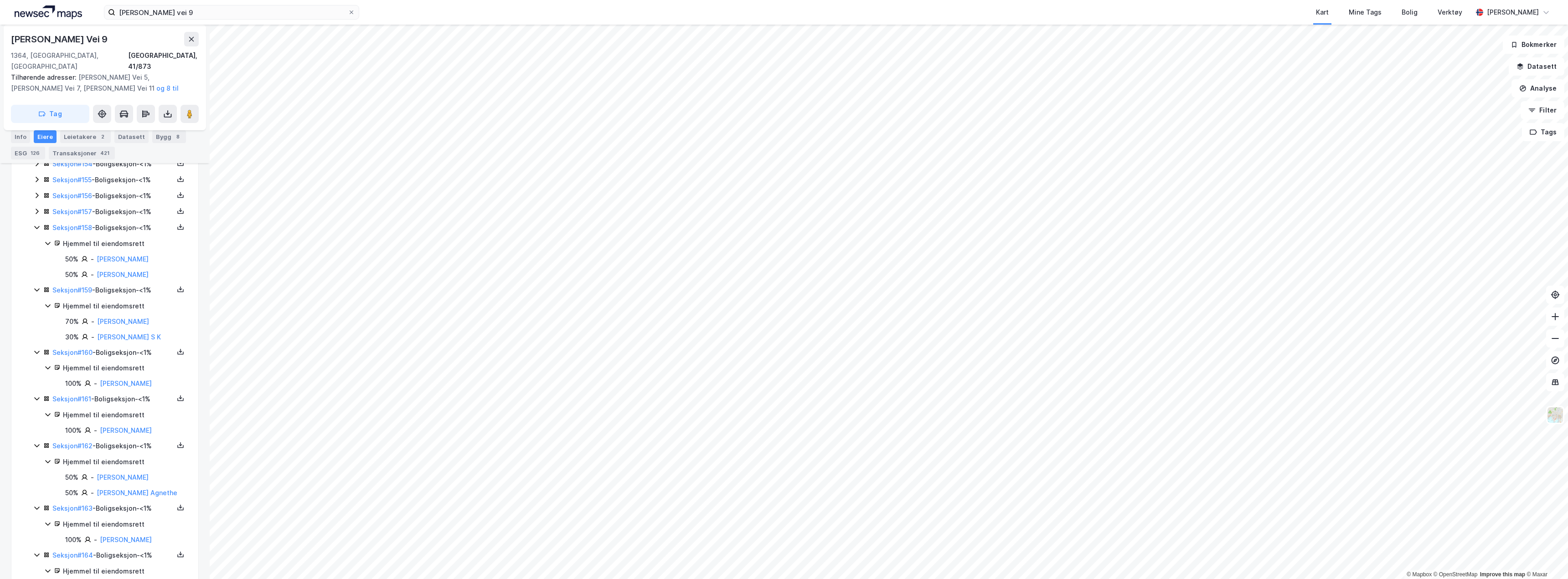
scroll to position [2571, 0]
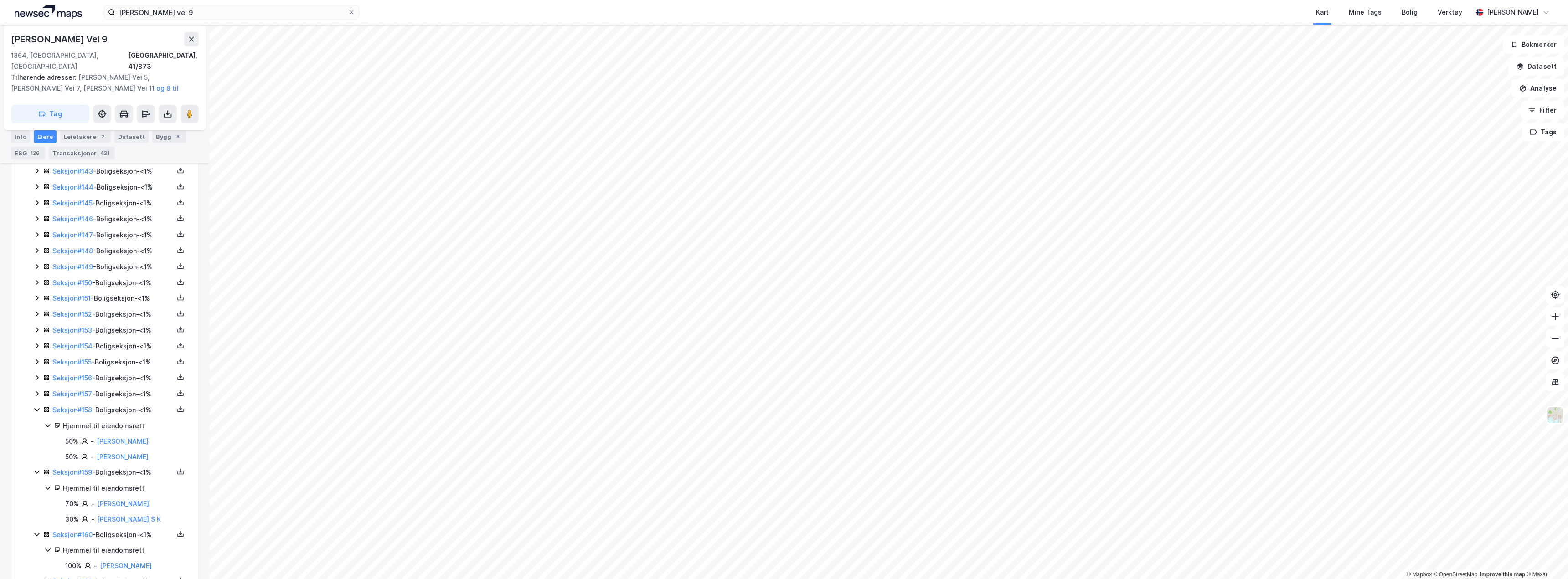
click at [38, 390] on icon at bounding box center [37, 394] width 7 height 7
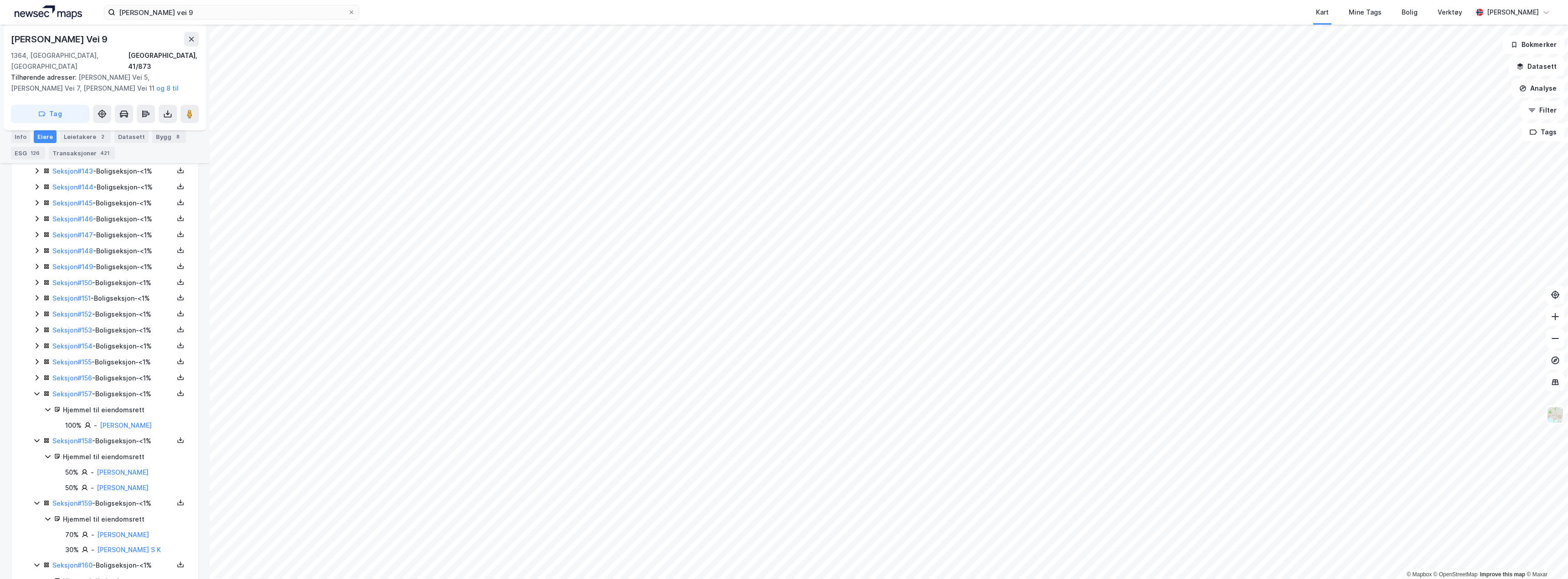
click at [37, 374] on icon at bounding box center [37, 378] width 7 height 7
click at [38, 359] on icon at bounding box center [37, 361] width 2 height 5
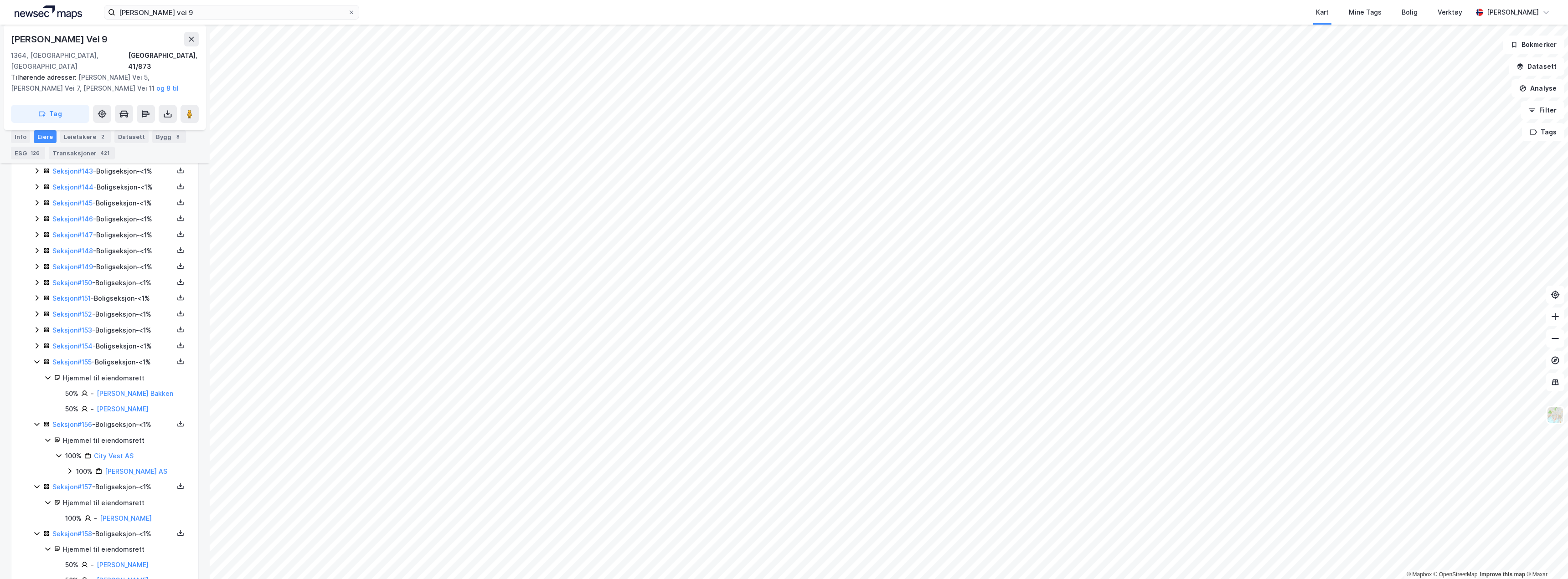
click at [37, 342] on icon at bounding box center [37, 345] width 7 height 7
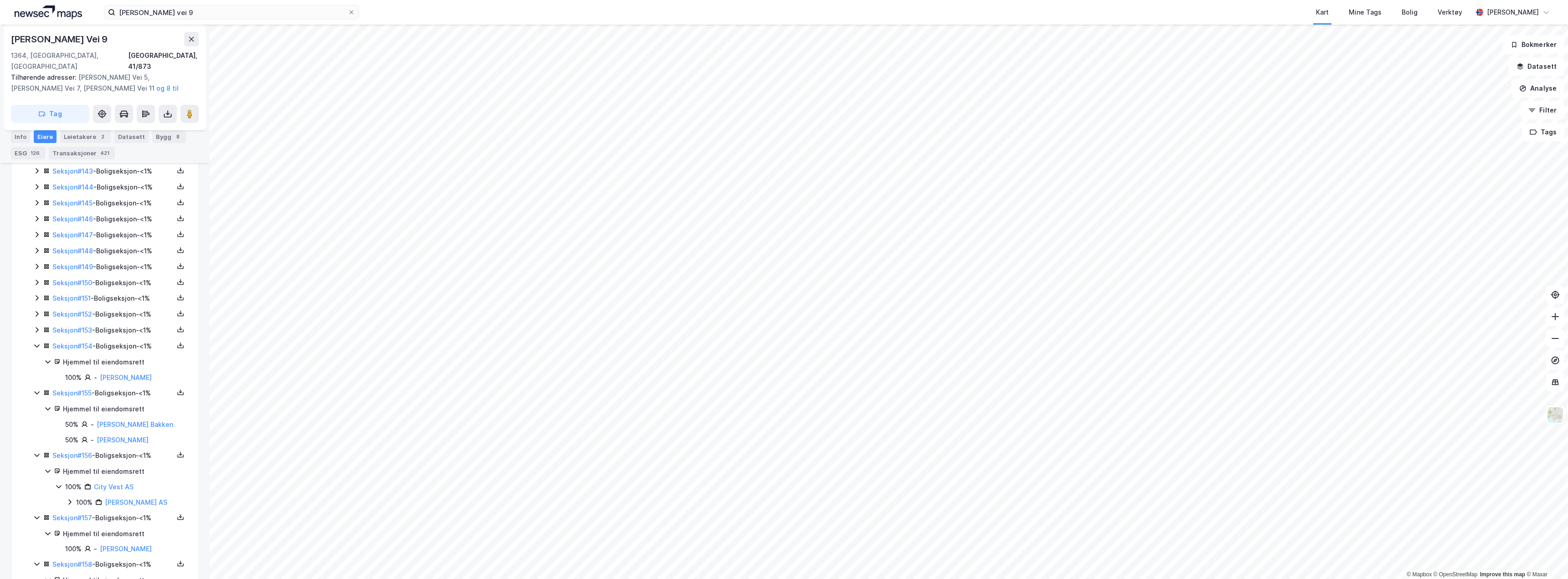
click at [37, 326] on icon at bounding box center [37, 330] width 7 height 7
click at [38, 309] on div "Seksjon # 152 - Boligseksjon - <1%" at bounding box center [110, 314] width 154 height 12
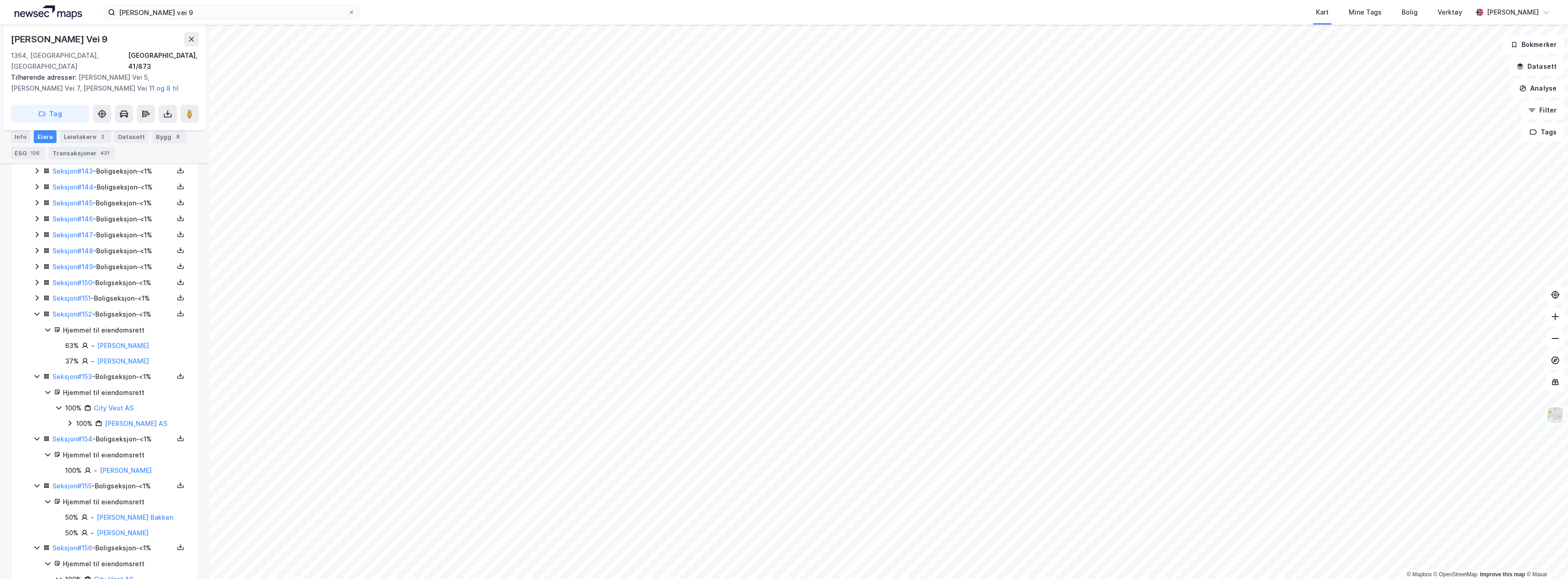
click at [37, 294] on icon at bounding box center [37, 298] width 7 height 7
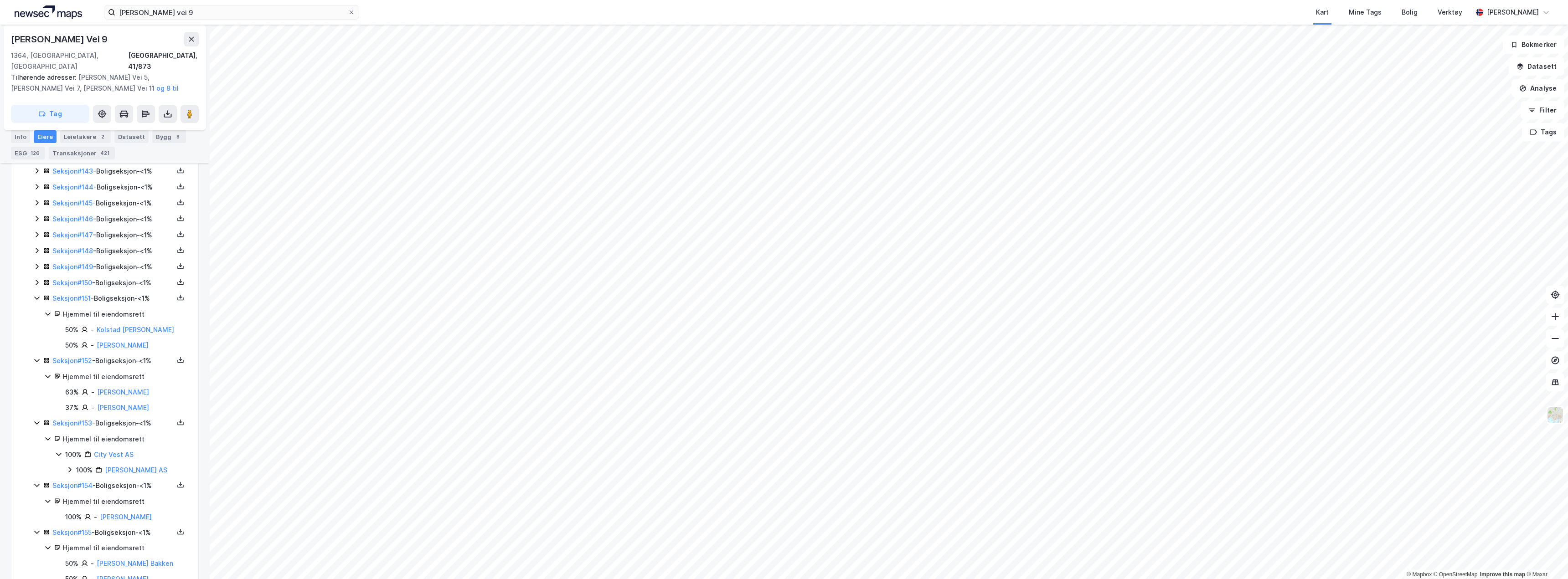
click at [37, 280] on icon at bounding box center [37, 282] width 2 height 5
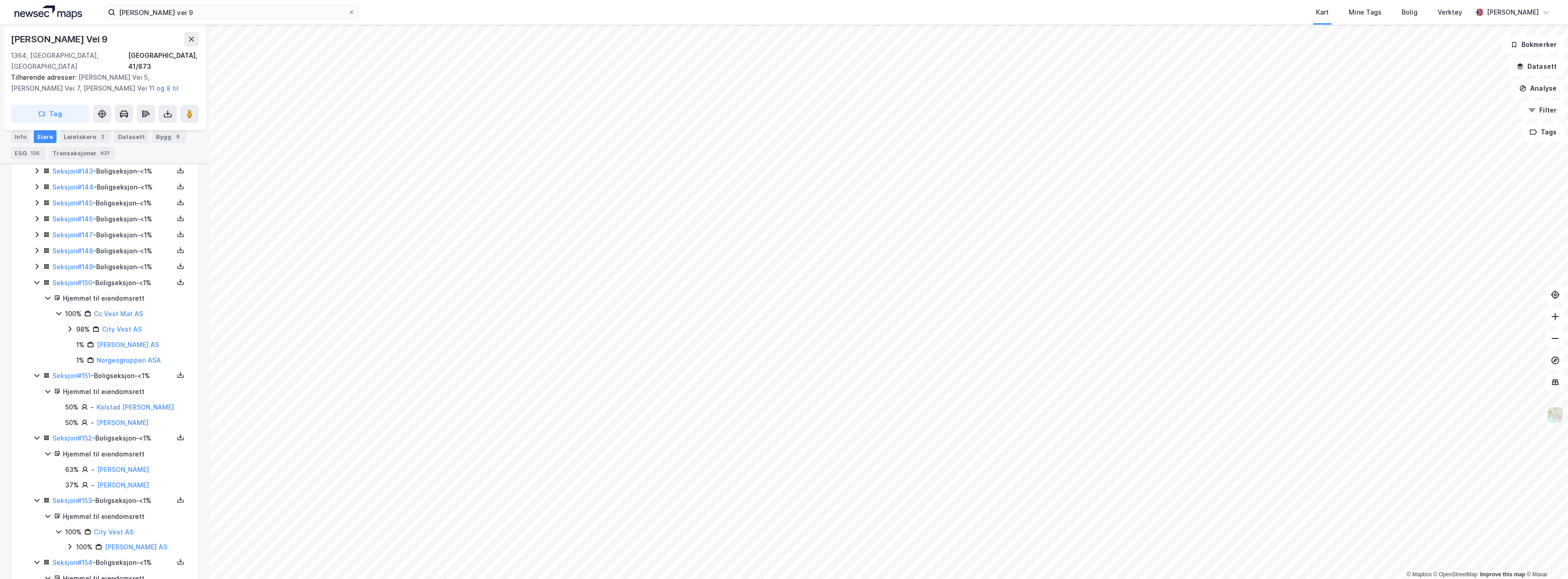
click at [37, 263] on icon at bounding box center [37, 266] width 7 height 7
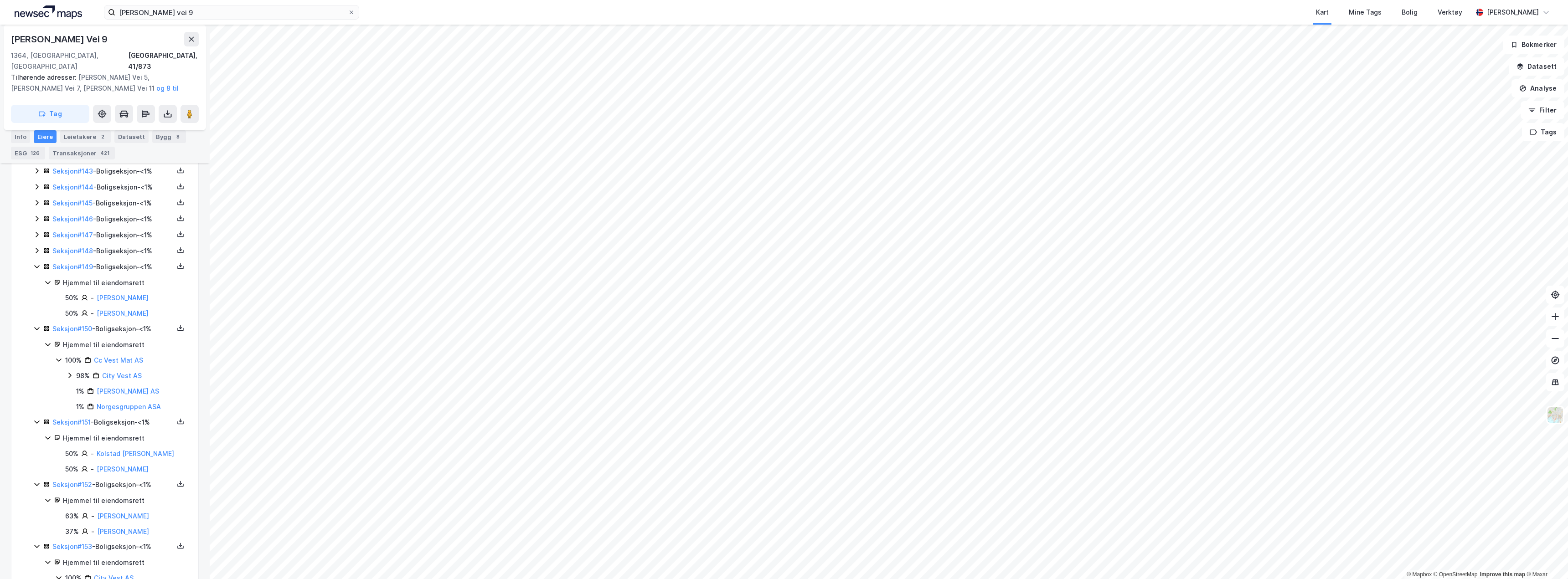
click at [37, 247] on icon at bounding box center [37, 251] width 7 height 7
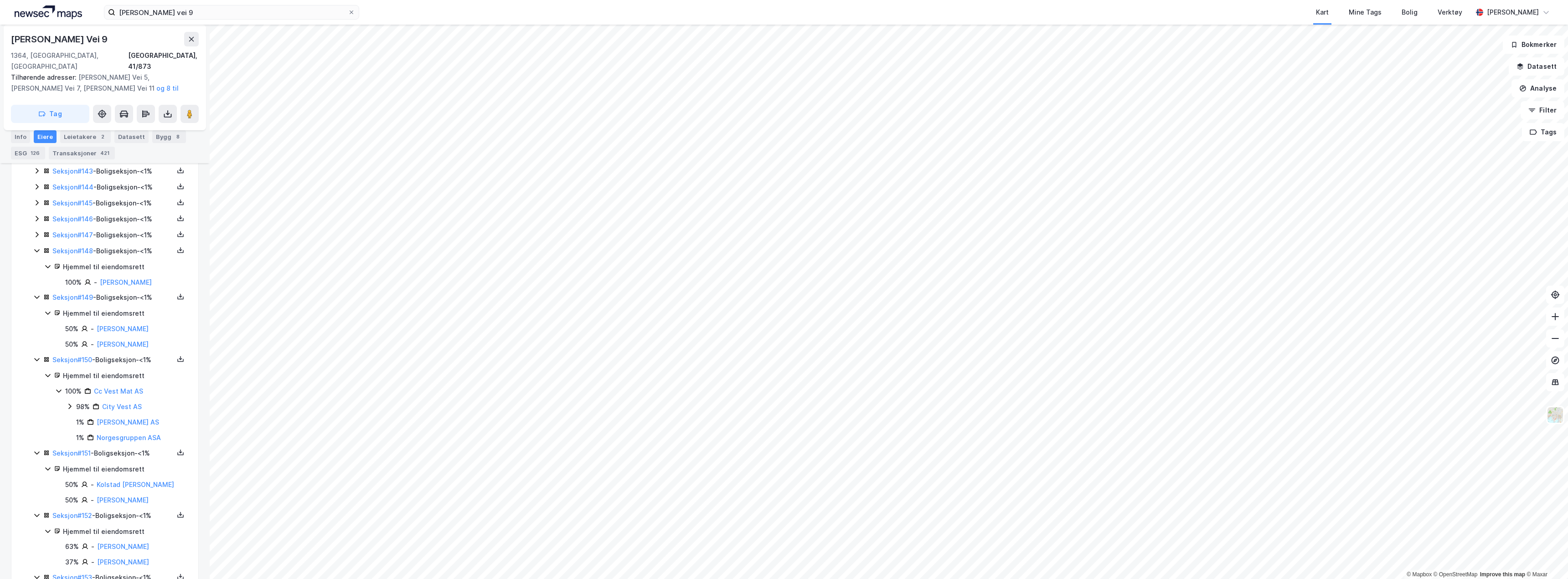
click at [35, 231] on icon at bounding box center [37, 235] width 7 height 7
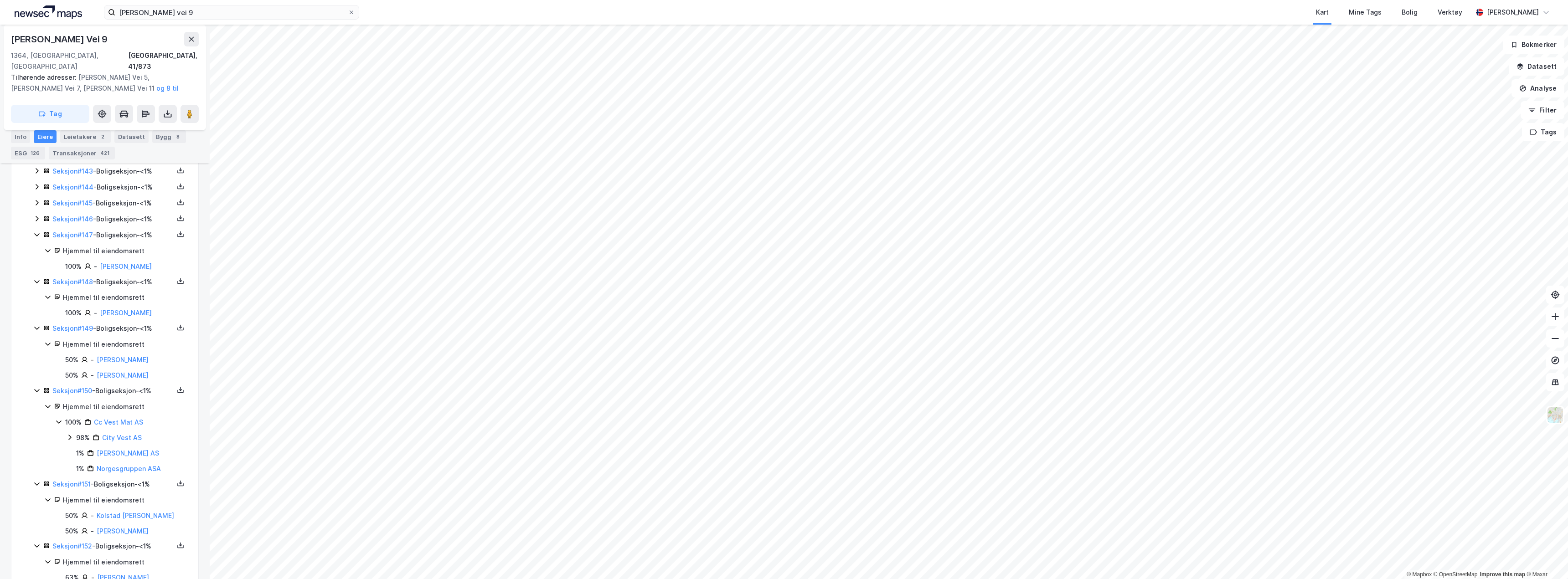
click at [37, 215] on icon at bounding box center [37, 218] width 7 height 7
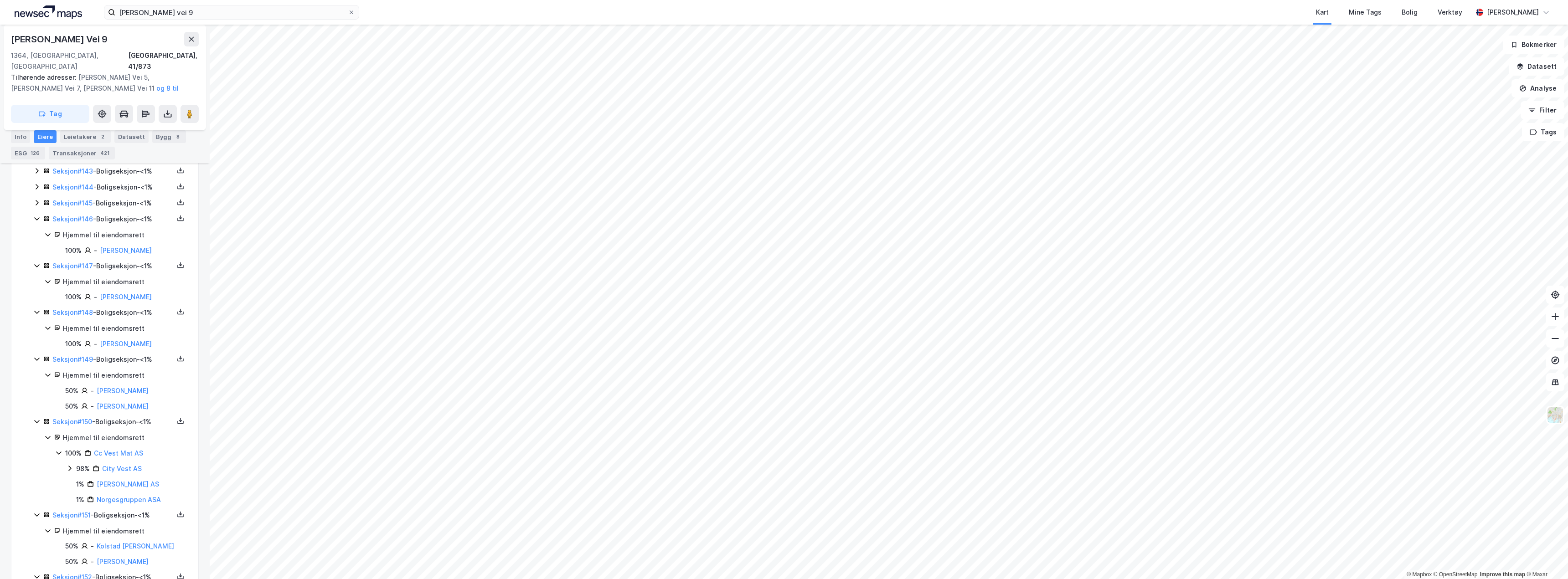
click at [37, 199] on icon at bounding box center [37, 203] width 7 height 7
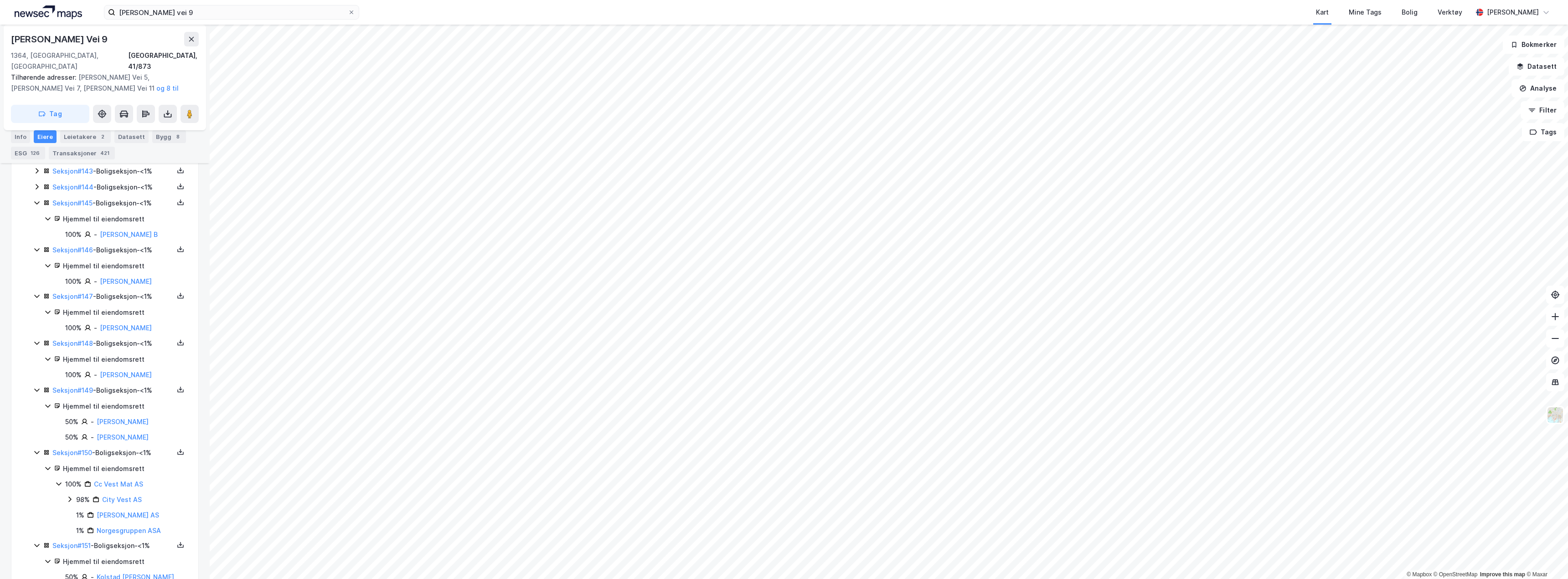
click at [37, 183] on icon at bounding box center [37, 187] width 7 height 7
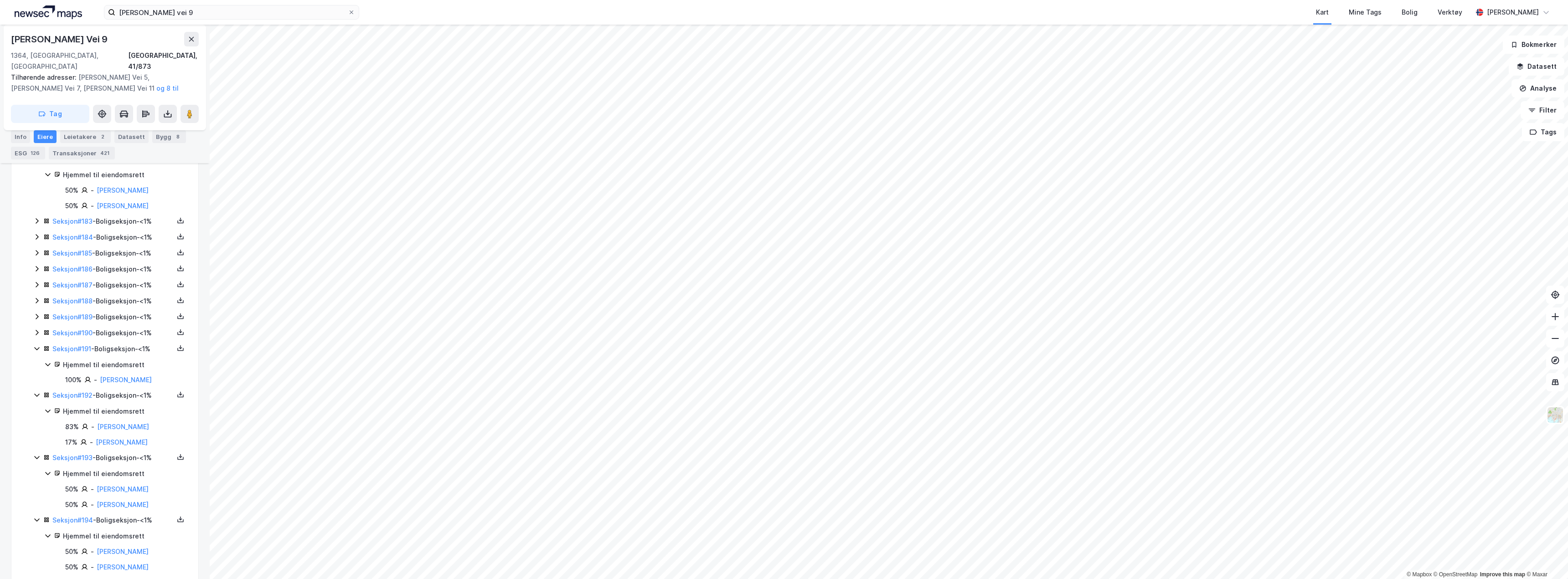
scroll to position [4734, 0]
click at [159, 139] on div "Bygg 8" at bounding box center [169, 136] width 33 height 13
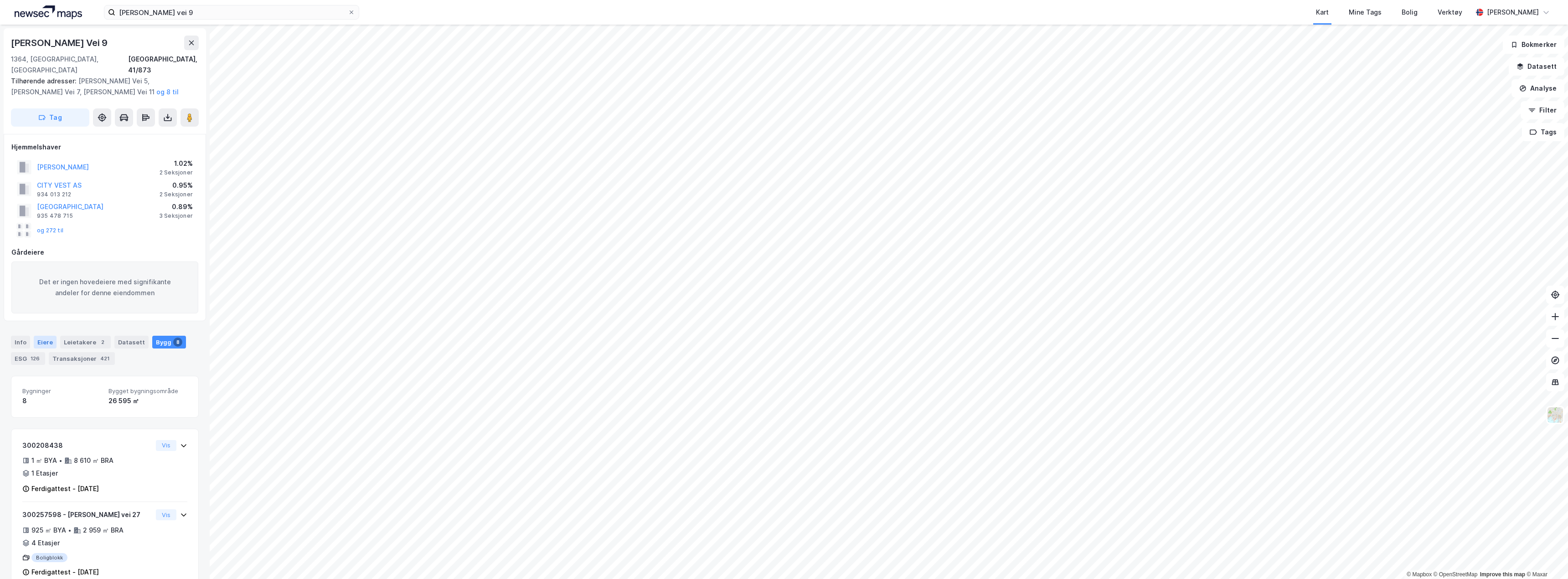
click at [49, 336] on div "Eiere" at bounding box center [44, 342] width 23 height 13
